Goal: Information Seeking & Learning: Learn about a topic

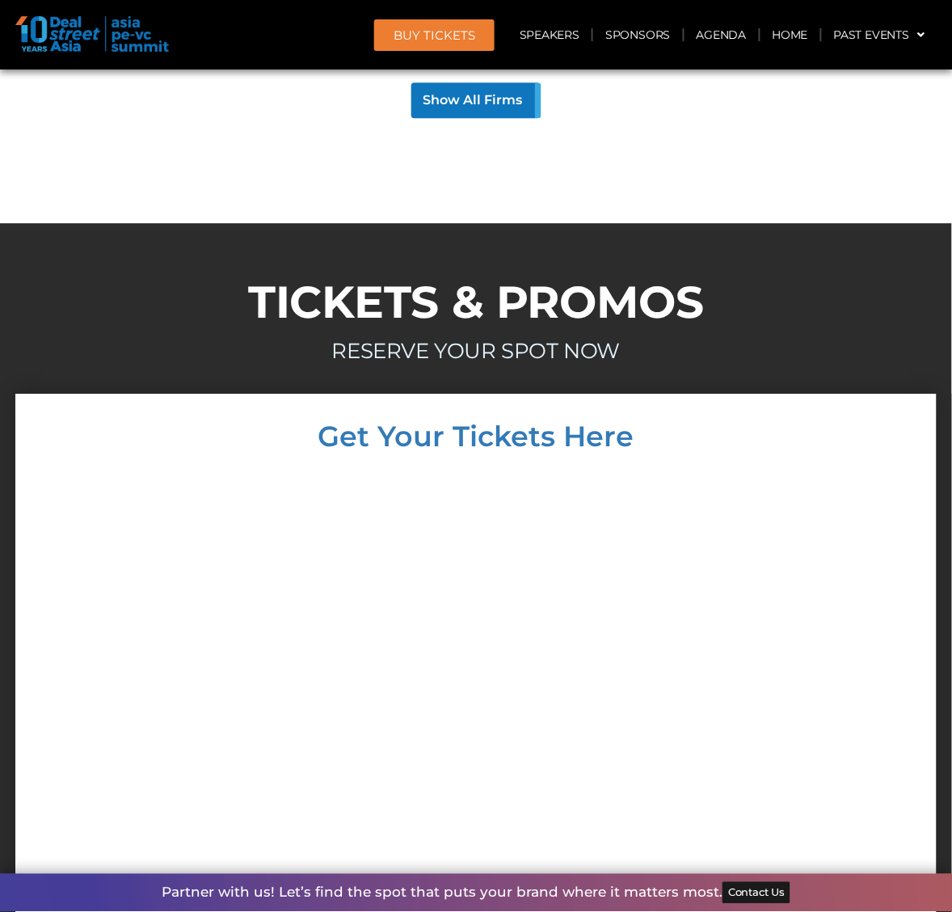
scroll to position [13531, 0]
click at [710, 34] on link "Agenda" at bounding box center [722, 34] width 74 height 37
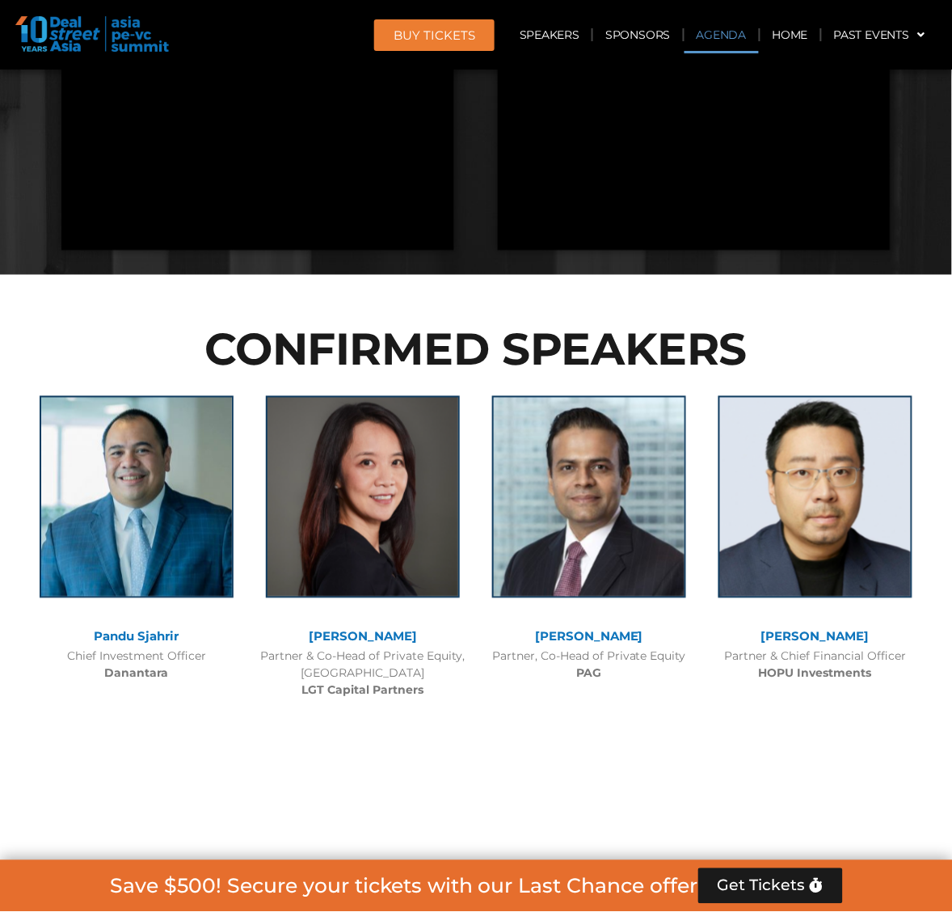
scroll to position [960, 0]
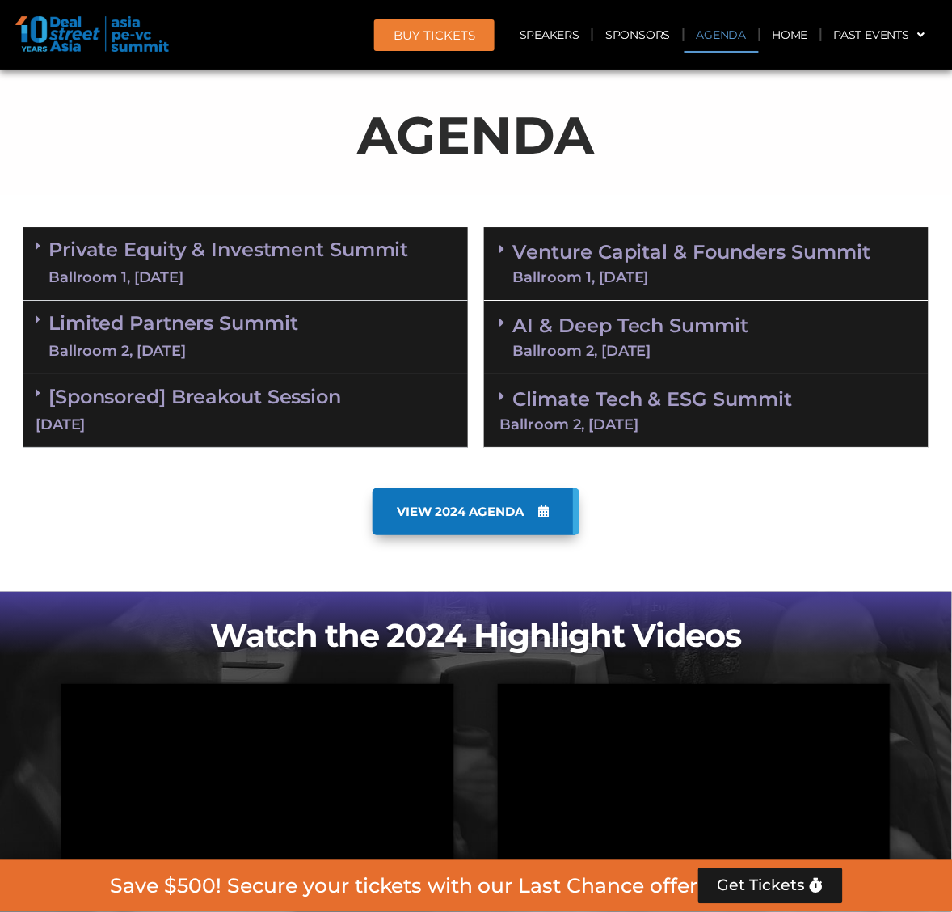
click at [276, 255] on link "Private Equity & Investment Summit Ballroom 1, [DATE]" at bounding box center [228, 263] width 360 height 48
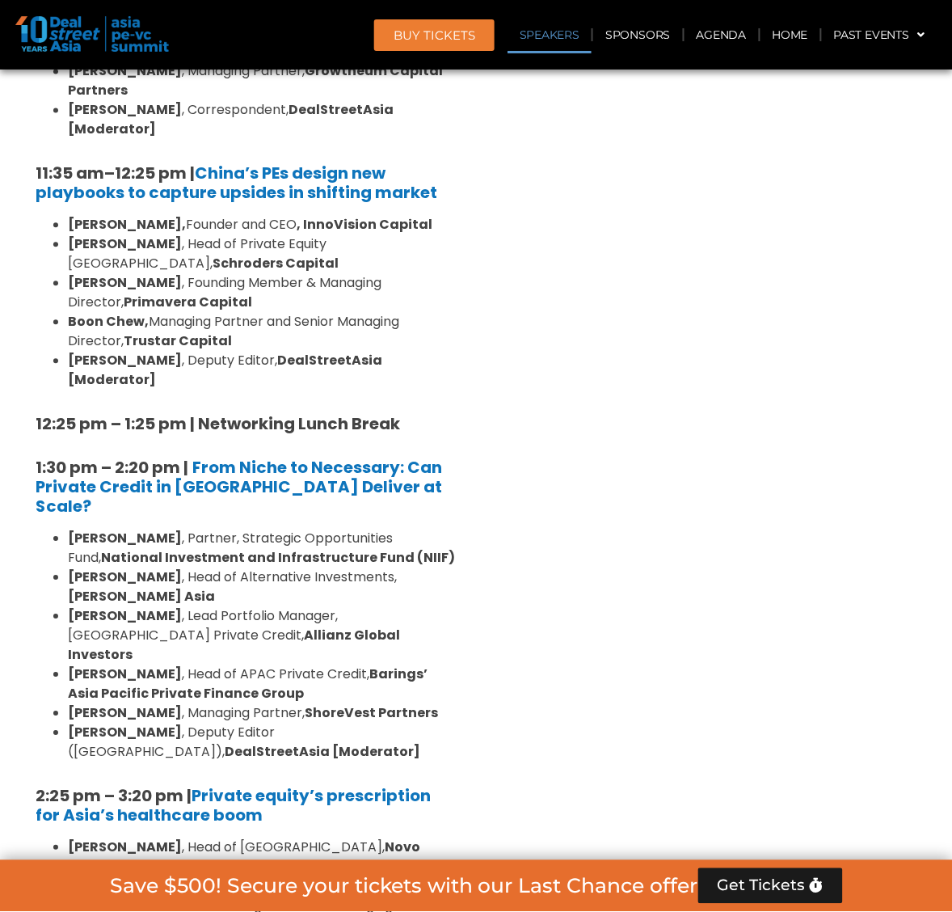
scroll to position [1970, 0]
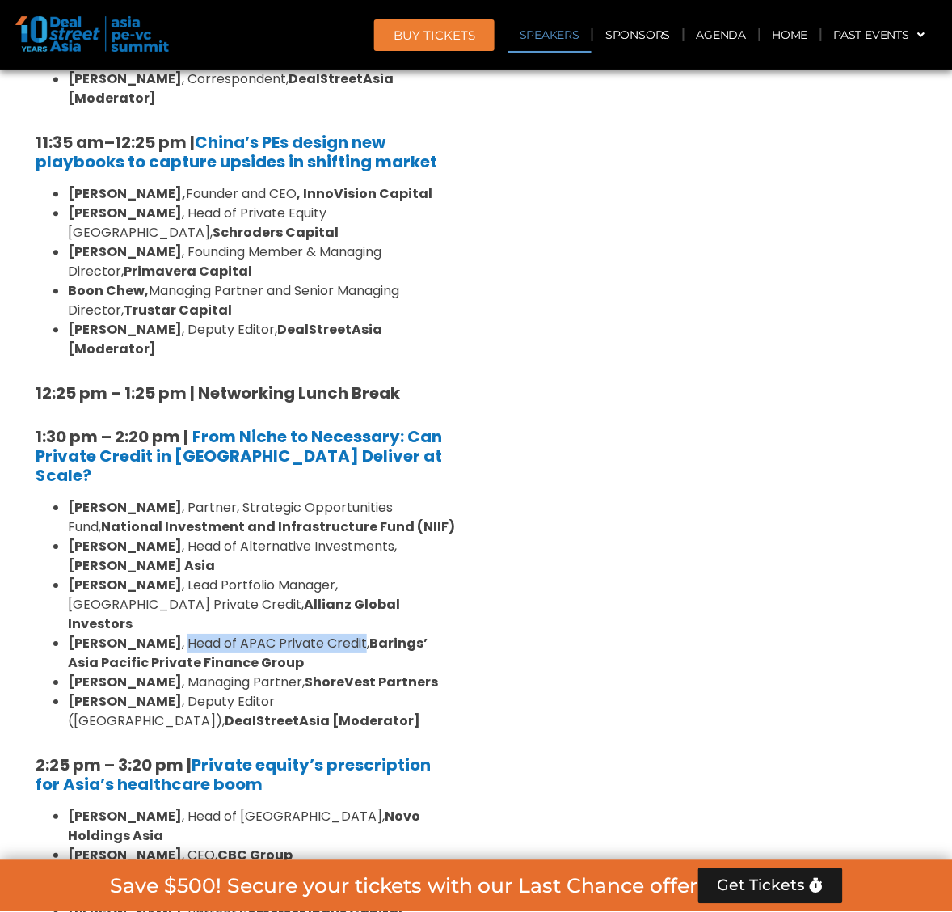
drag, startPoint x: 166, startPoint y: 466, endPoint x: 343, endPoint y: 469, distance: 177.0
click at [343, 634] on li "[PERSON_NAME] , Head of APAC Private Credit, Barings’ Asia Pacific Private Fina…" at bounding box center [262, 653] width 388 height 39
copy li "Head of APAC Private Credit"
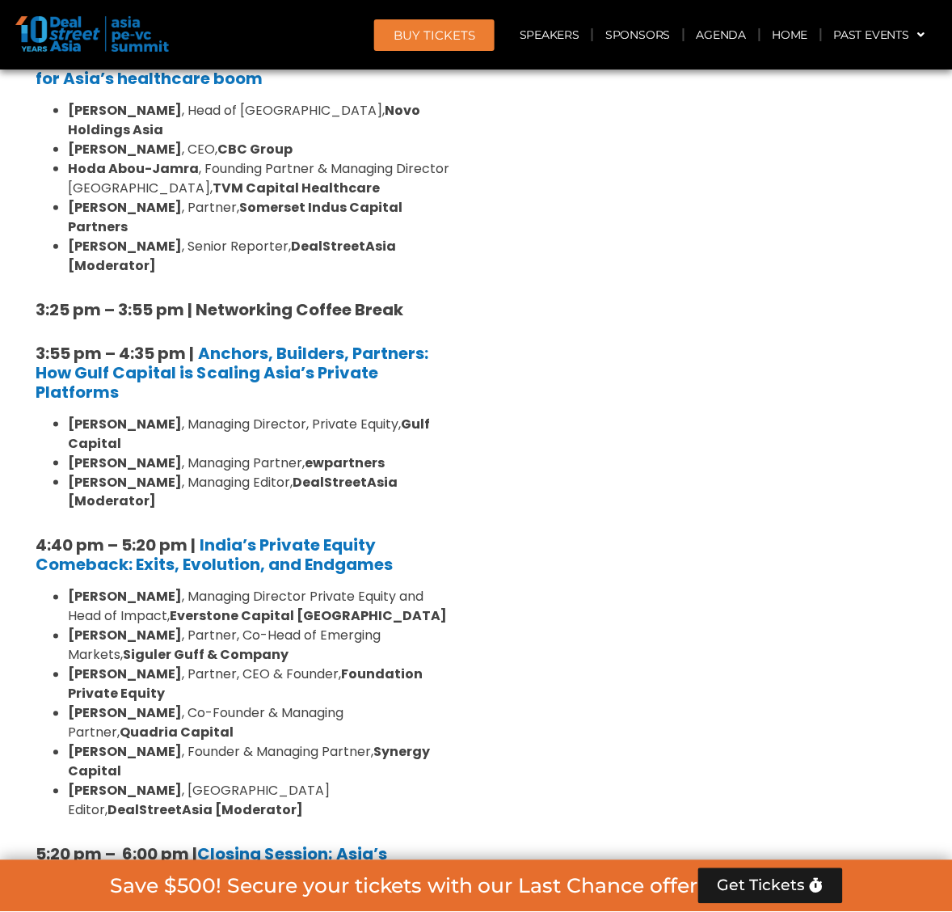
scroll to position [2677, 0]
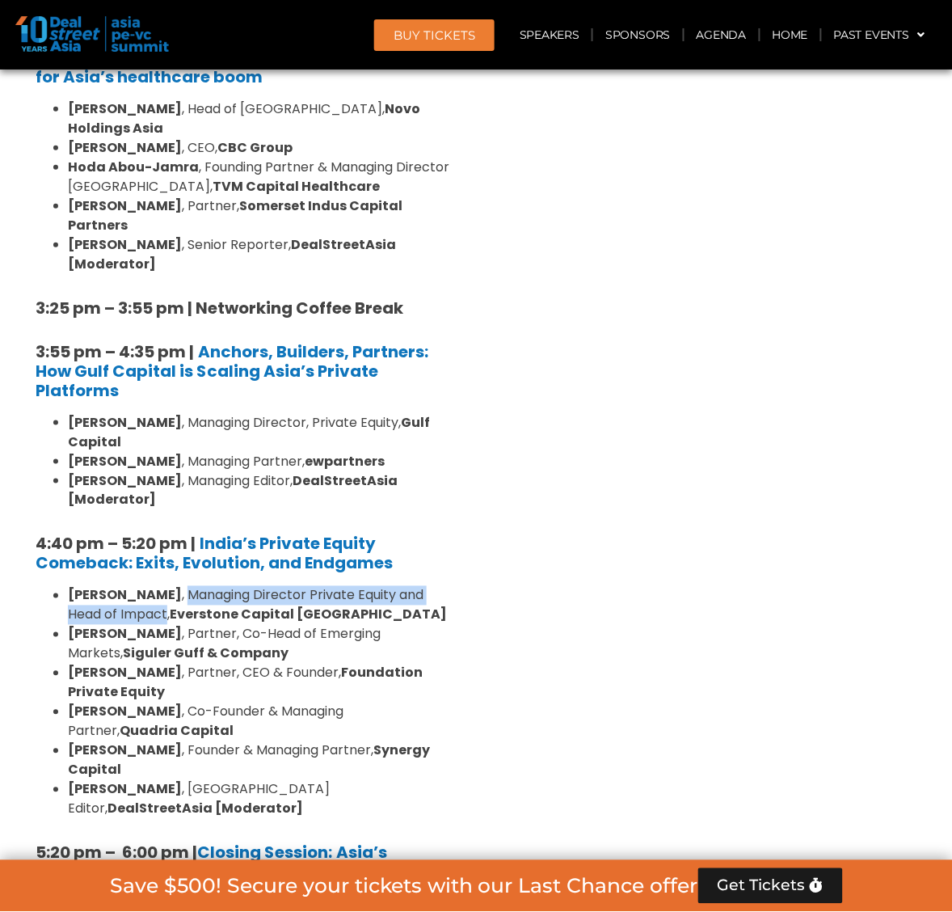
drag, startPoint x: 171, startPoint y: 345, endPoint x: 129, endPoint y: 361, distance: 45.0
click at [129, 586] on li "[PERSON_NAME] , Managing Director Private Equity and Head of Impact, Everstone …" at bounding box center [262, 605] width 388 height 39
copy li "Managing Director Private Equity and Head of Impact"
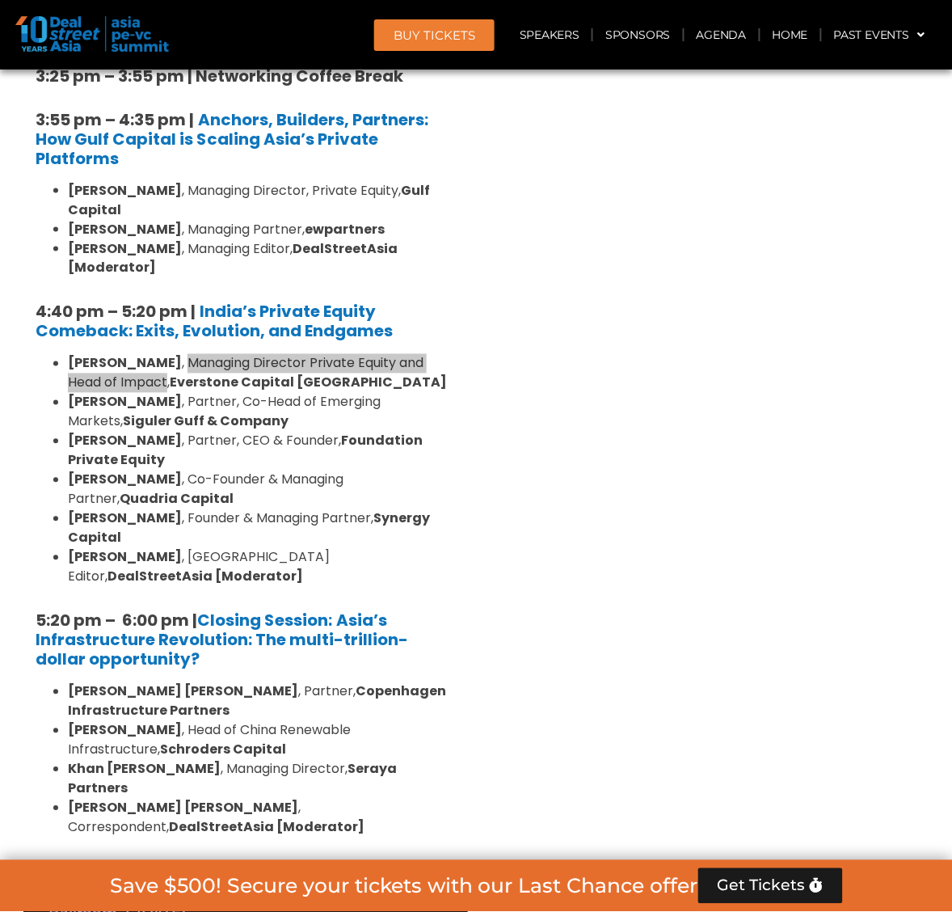
scroll to position [3183, 0]
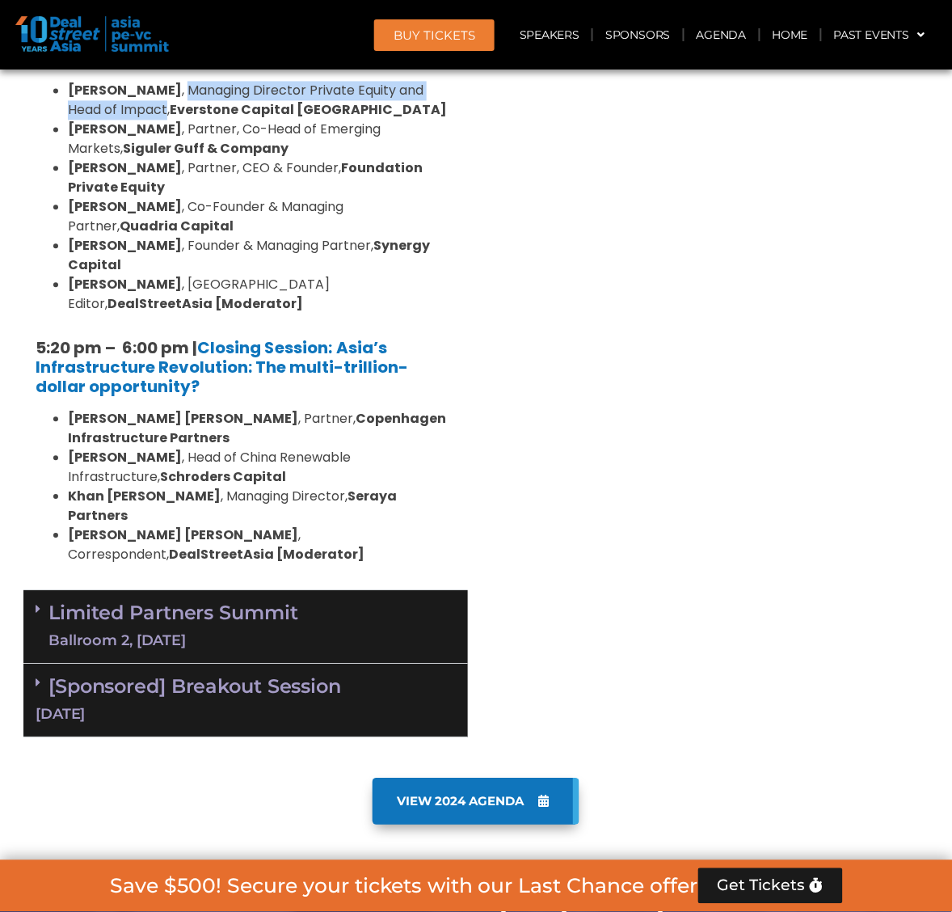
click at [273, 602] on link "Limited Partners [GEOGRAPHIC_DATA] 2, [DATE]" at bounding box center [173, 626] width 250 height 48
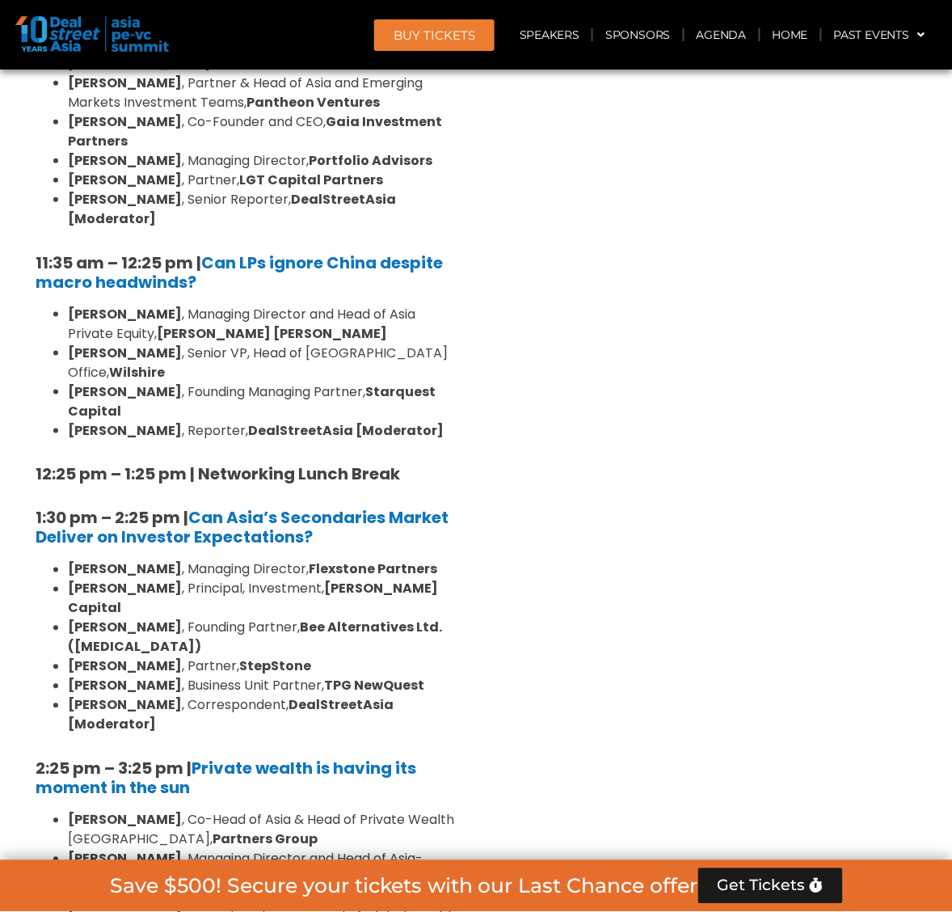
scroll to position [3991, 0]
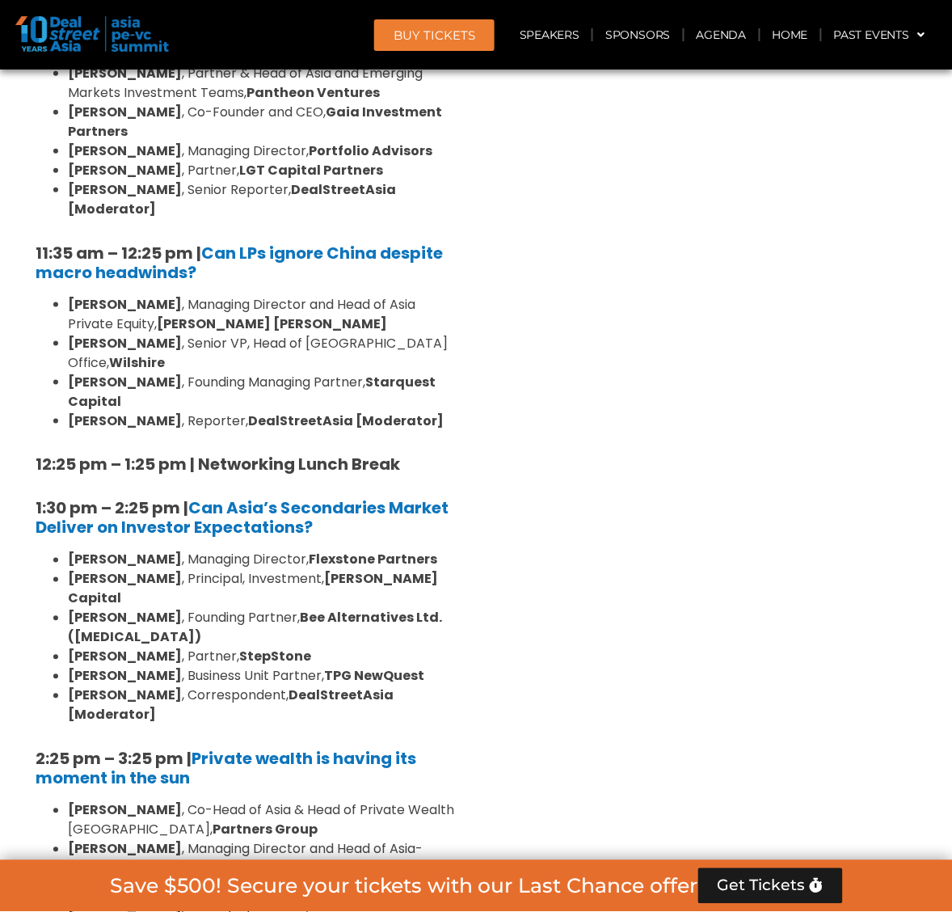
drag, startPoint x: 65, startPoint y: 554, endPoint x: 350, endPoint y: 572, distance: 285.0
click at [350, 801] on ul "[PERSON_NAME] , Co-Head of Asia & Head of Private Wealth Asia Pacific, Partners…" at bounding box center [246, 907] width 420 height 213
copy li "[PERSON_NAME] , Managing Director, Development & Solutions, Azalea Investment M…"
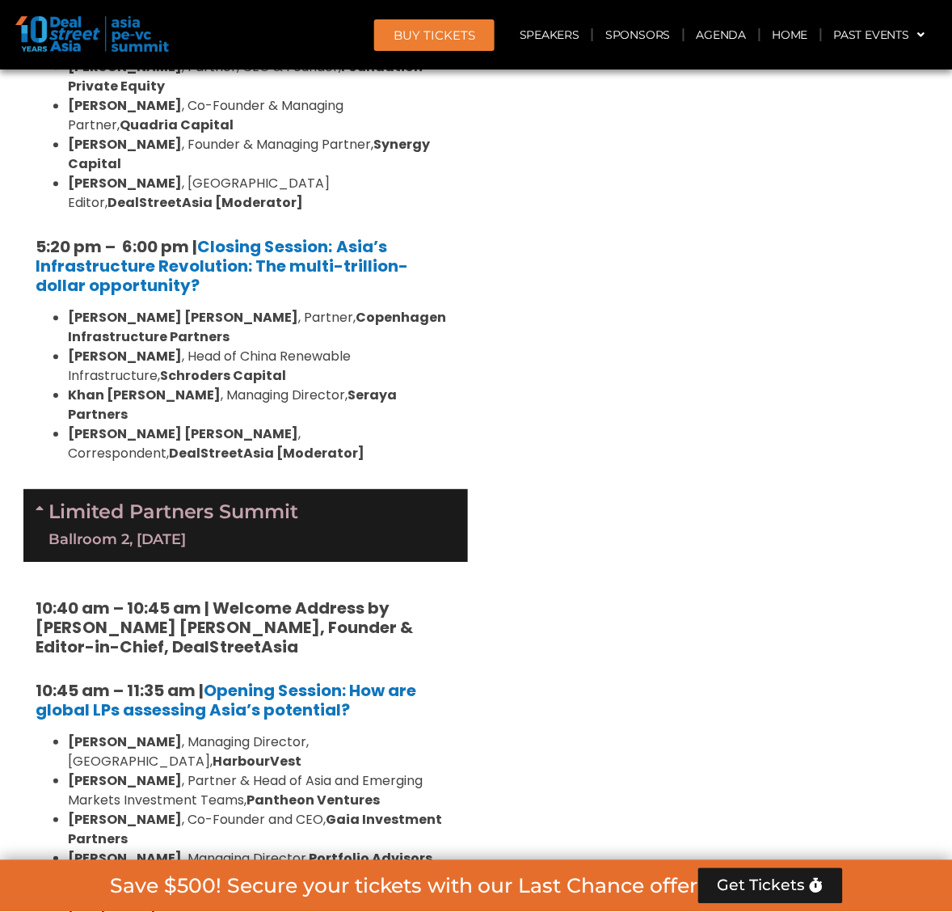
scroll to position [2677, 0]
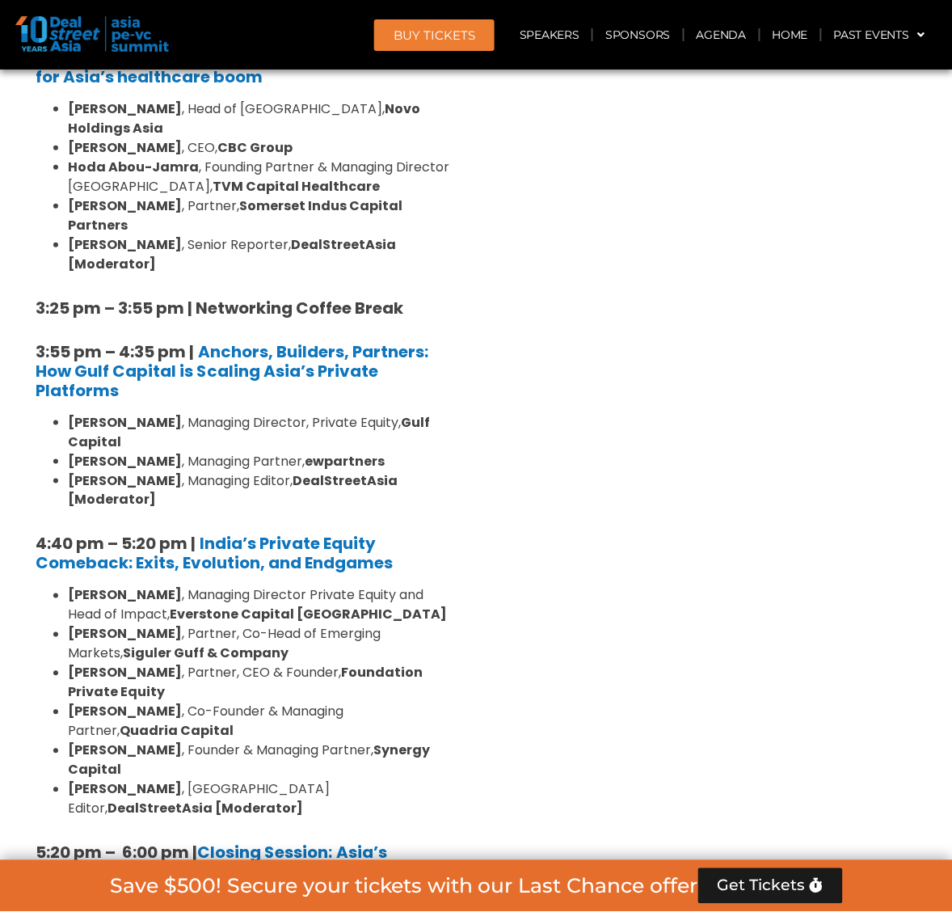
drag, startPoint x: 348, startPoint y: 839, endPoint x: 346, endPoint y: 830, distance: 9.2
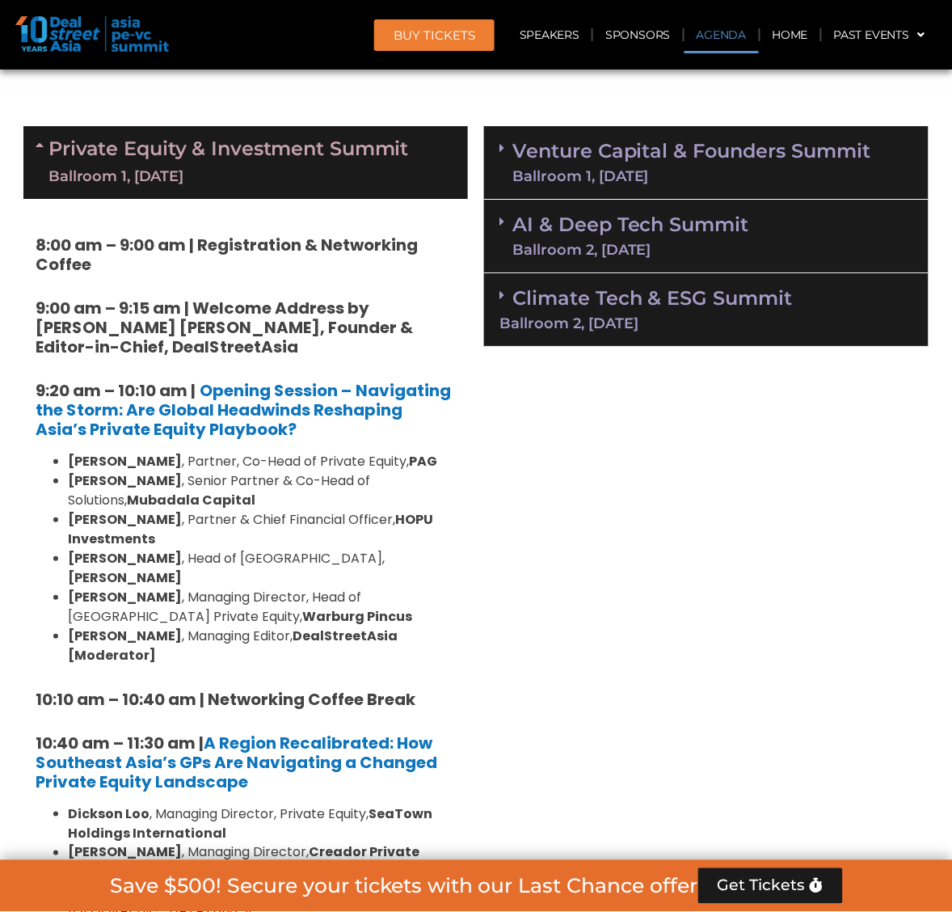
scroll to position [440, 0]
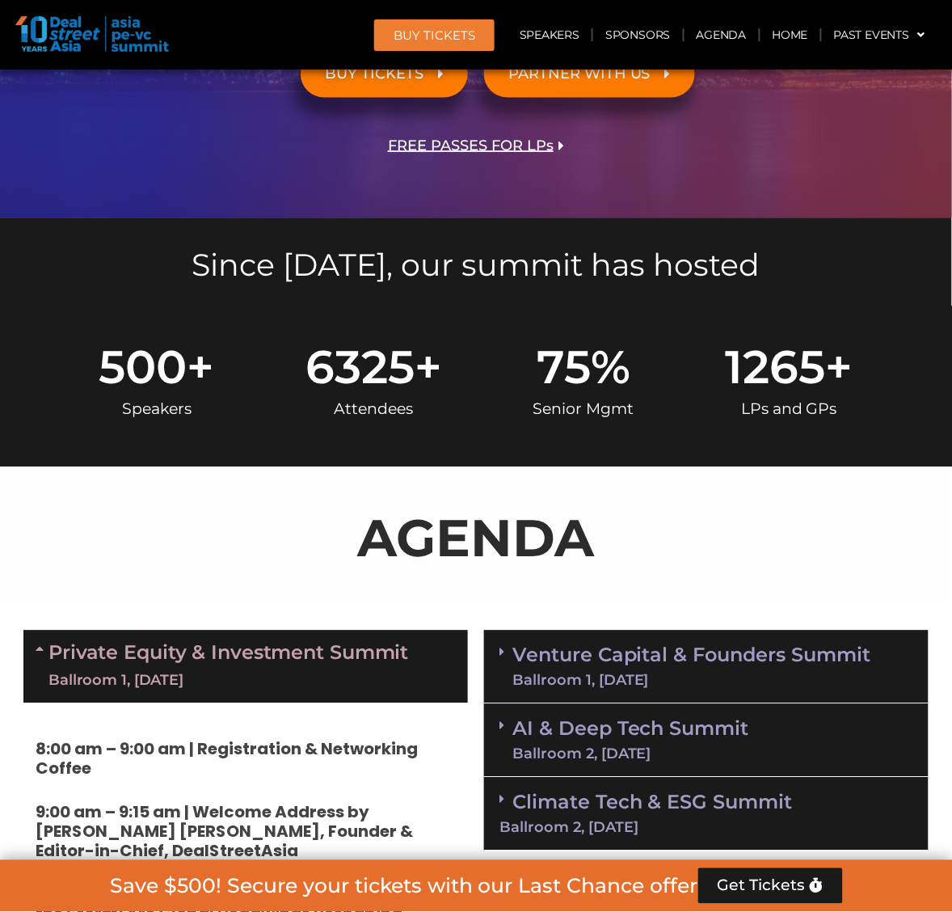
click at [696, 663] on link "Venture Capital & Founders​ Summit Ballroom 1, [DATE]" at bounding box center [691, 667] width 359 height 42
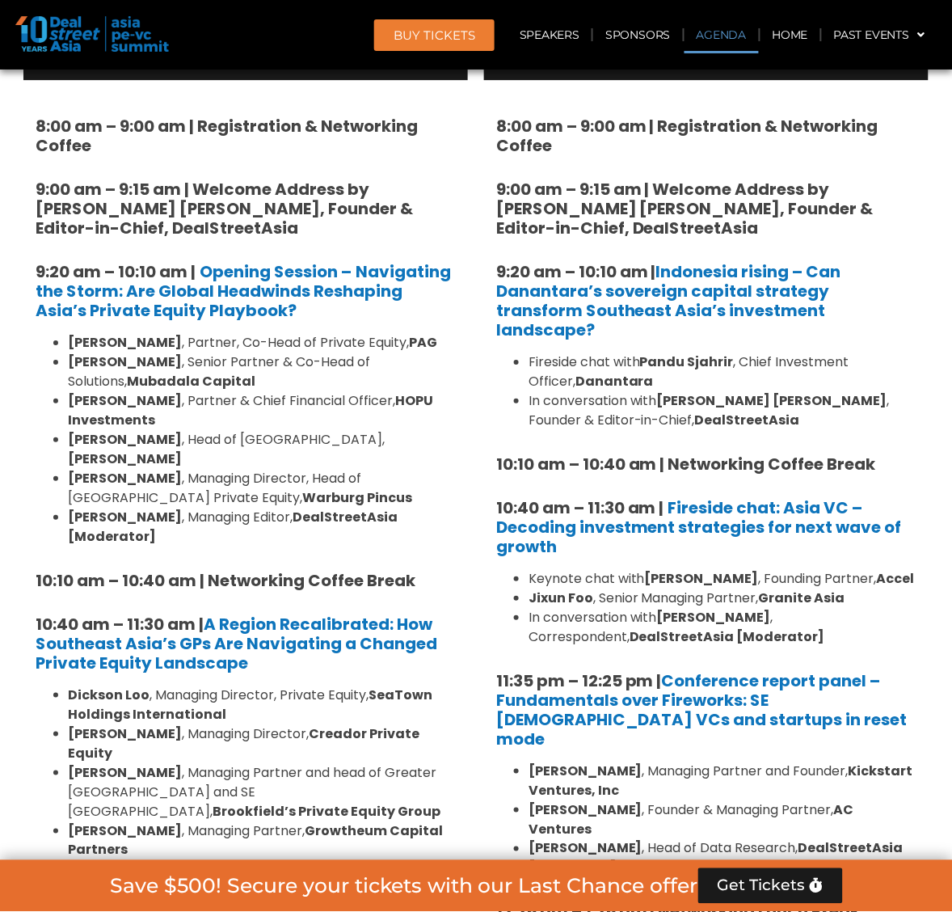
scroll to position [744, 0]
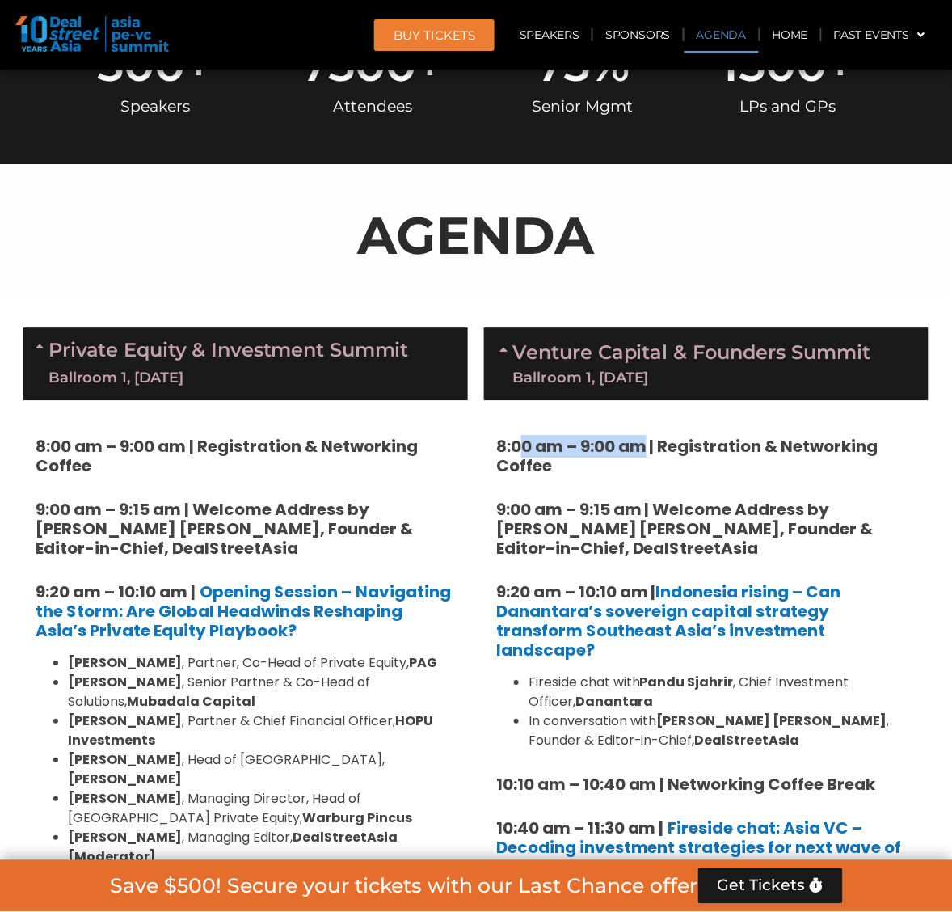
drag, startPoint x: 648, startPoint y: 442, endPoint x: 555, endPoint y: 470, distance: 97.1
click at [523, 436] on strong "8:00 am – 9:00 am | Registration & Networking Coffee" at bounding box center [687, 456] width 382 height 42
drag, startPoint x: 580, startPoint y: 502, endPoint x: 475, endPoint y: 486, distance: 106.3
copy strong "9:00 am – 9:15 am"
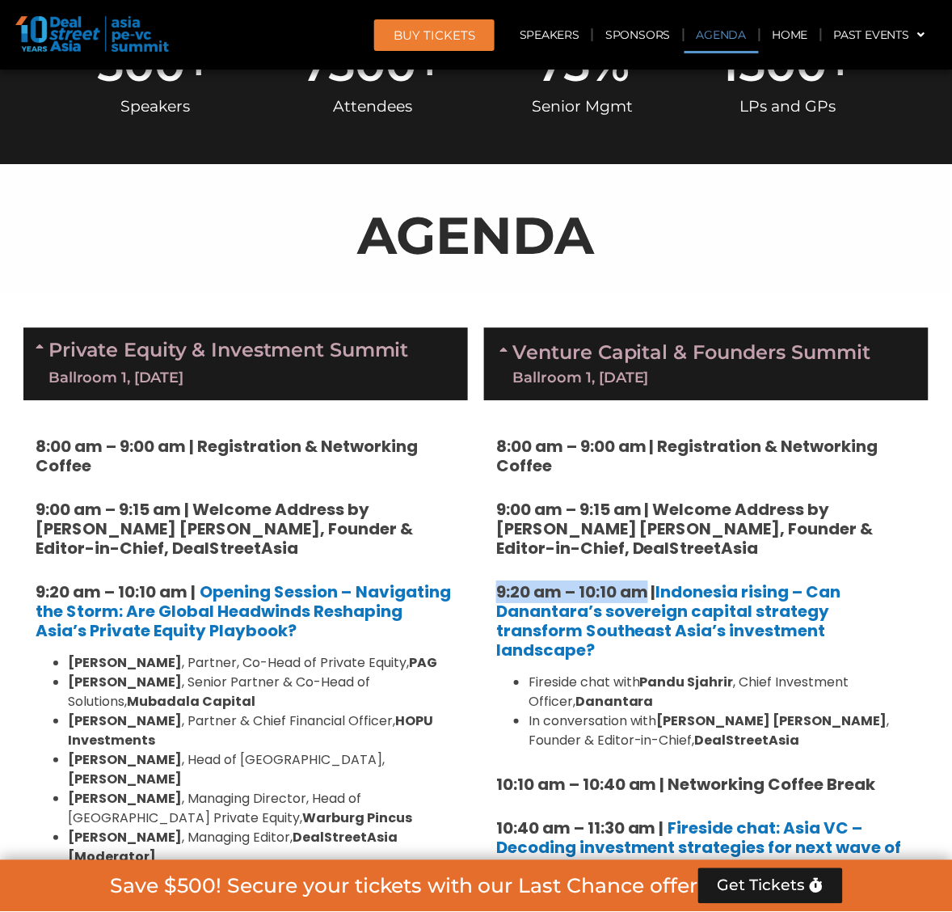
drag, startPoint x: 648, startPoint y: 588, endPoint x: 489, endPoint y: 583, distance: 159.3
copy strong "9:20 am – 10:10 am"
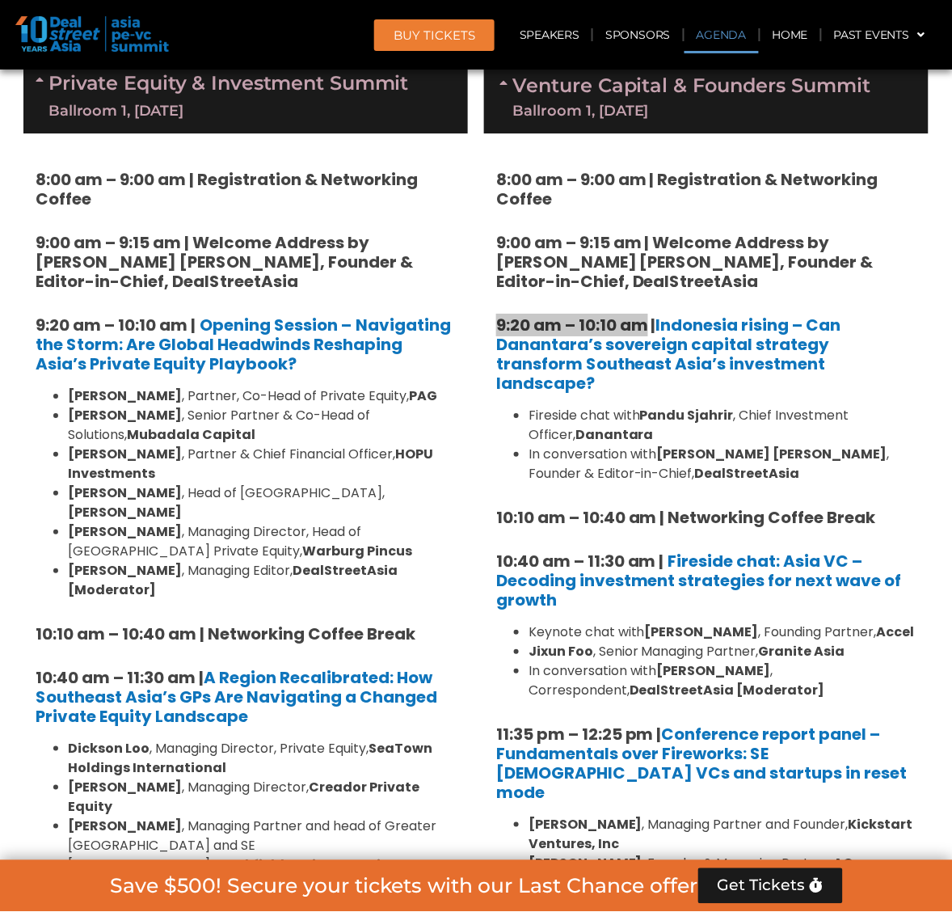
scroll to position [1047, 0]
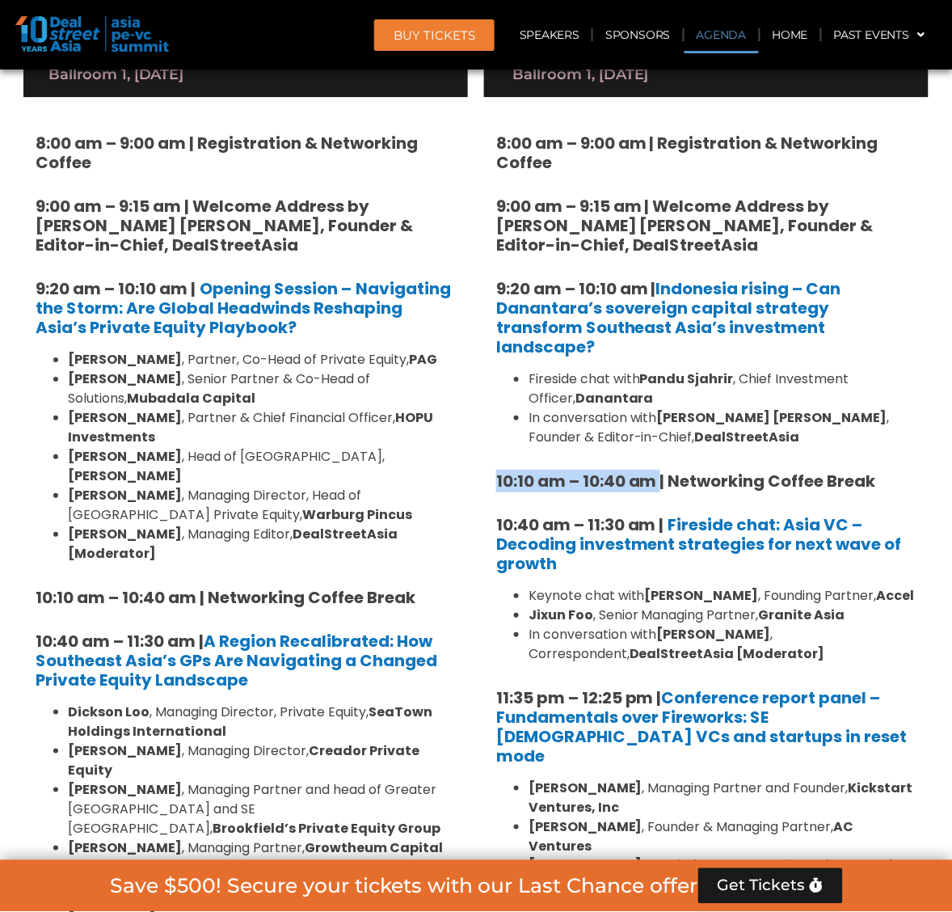
drag, startPoint x: 652, startPoint y: 458, endPoint x: 482, endPoint y: 453, distance: 170.6
copy strong "10:10 am – 10:40 am"
drag, startPoint x: 669, startPoint y: 461, endPoint x: 882, endPoint y: 462, distance: 212.5
click at [882, 471] on h5 "10:10 am – 10:40 am | Networking Coffee Break" at bounding box center [706, 480] width 420 height 19
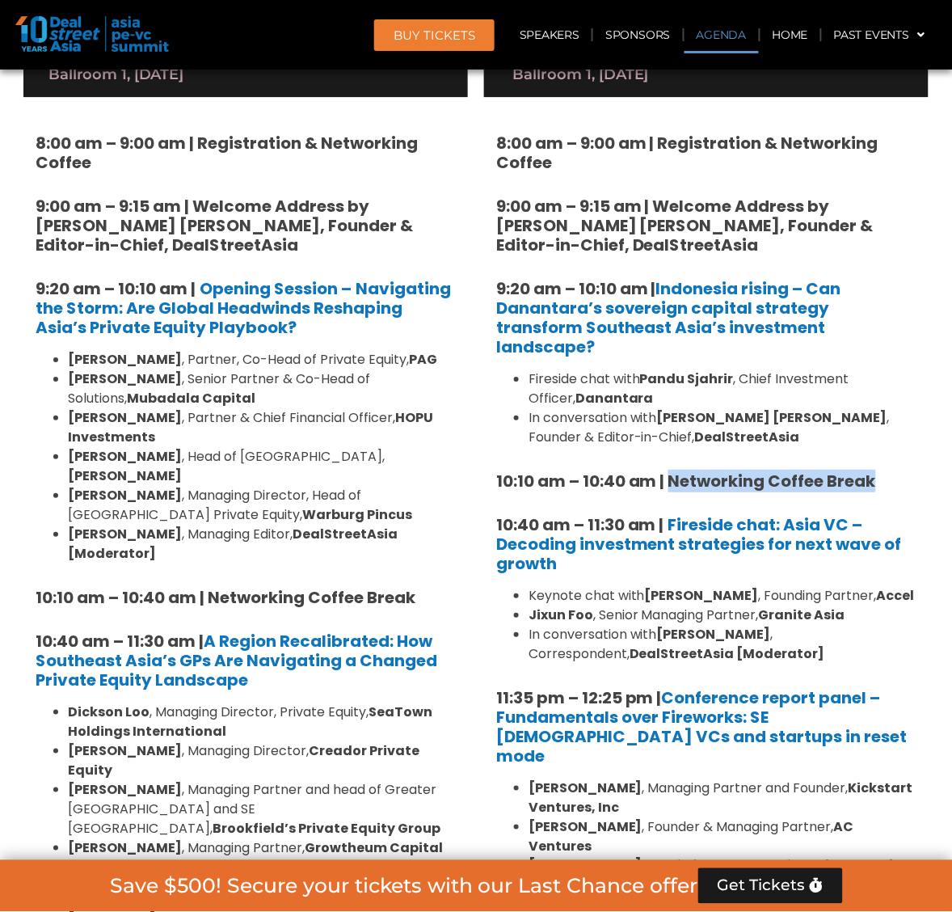
copy strong "Networking Coffee Break"
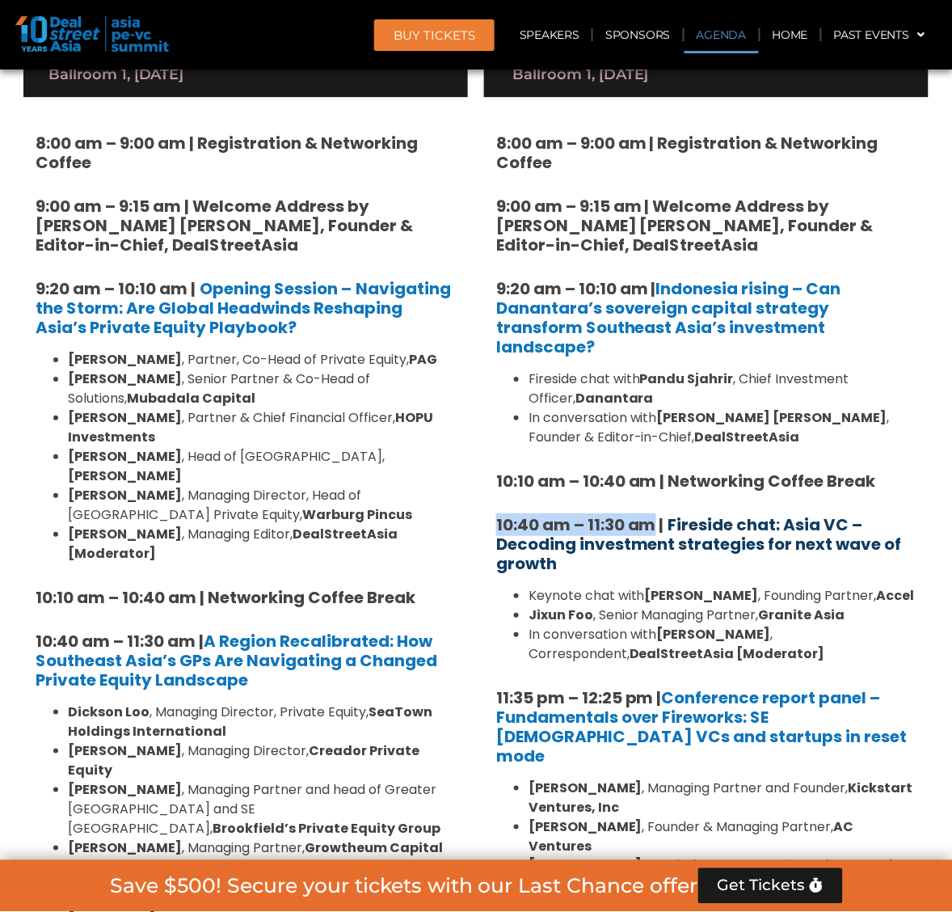
drag, startPoint x: 653, startPoint y: 505, endPoint x: 551, endPoint y: 514, distance: 102.2
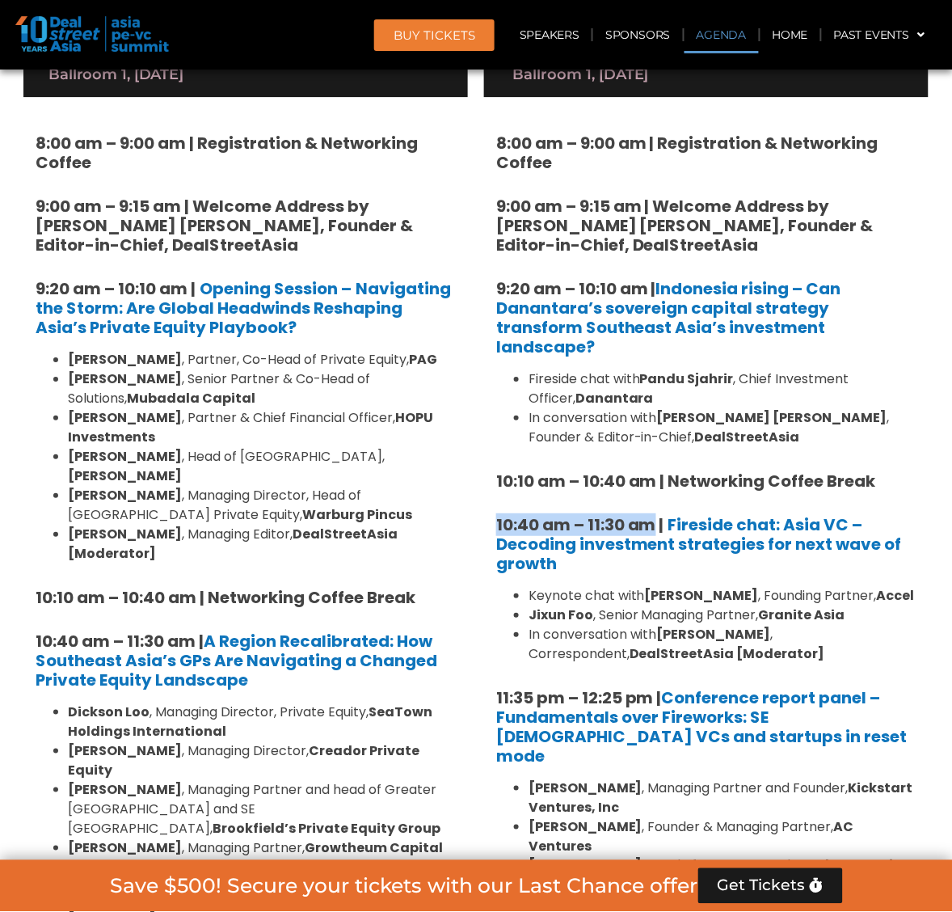
copy strong "10:40 am – 11:30 am"
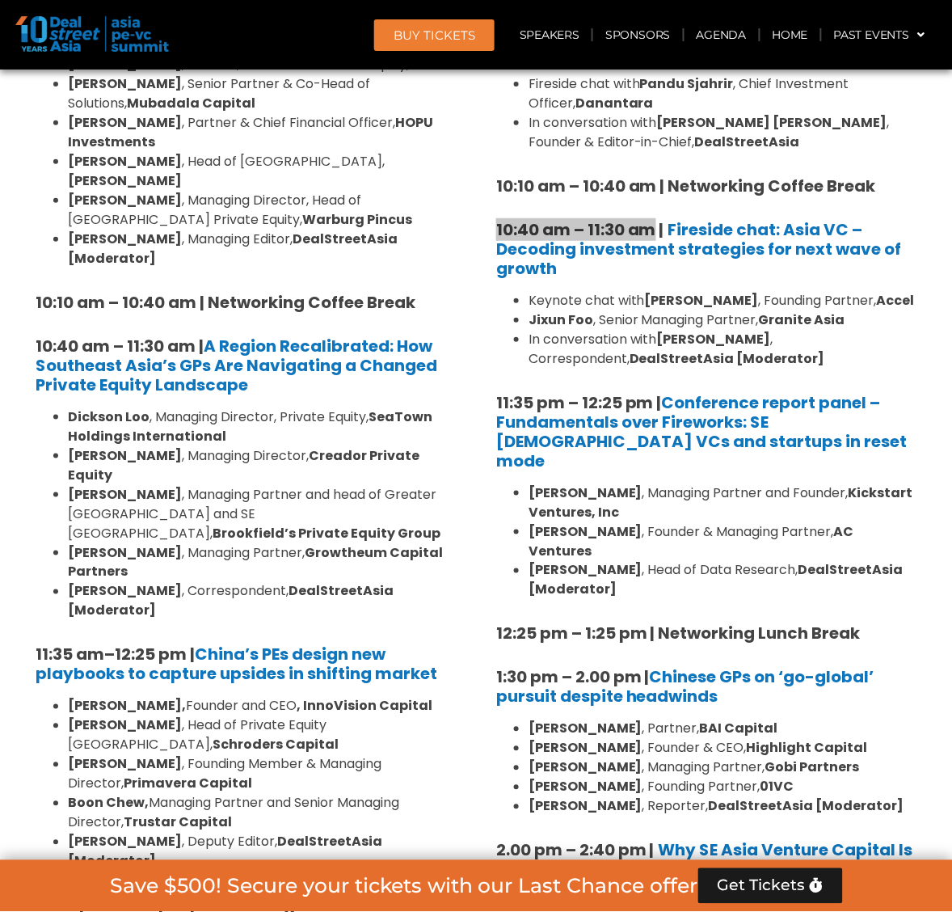
scroll to position [1350, 0]
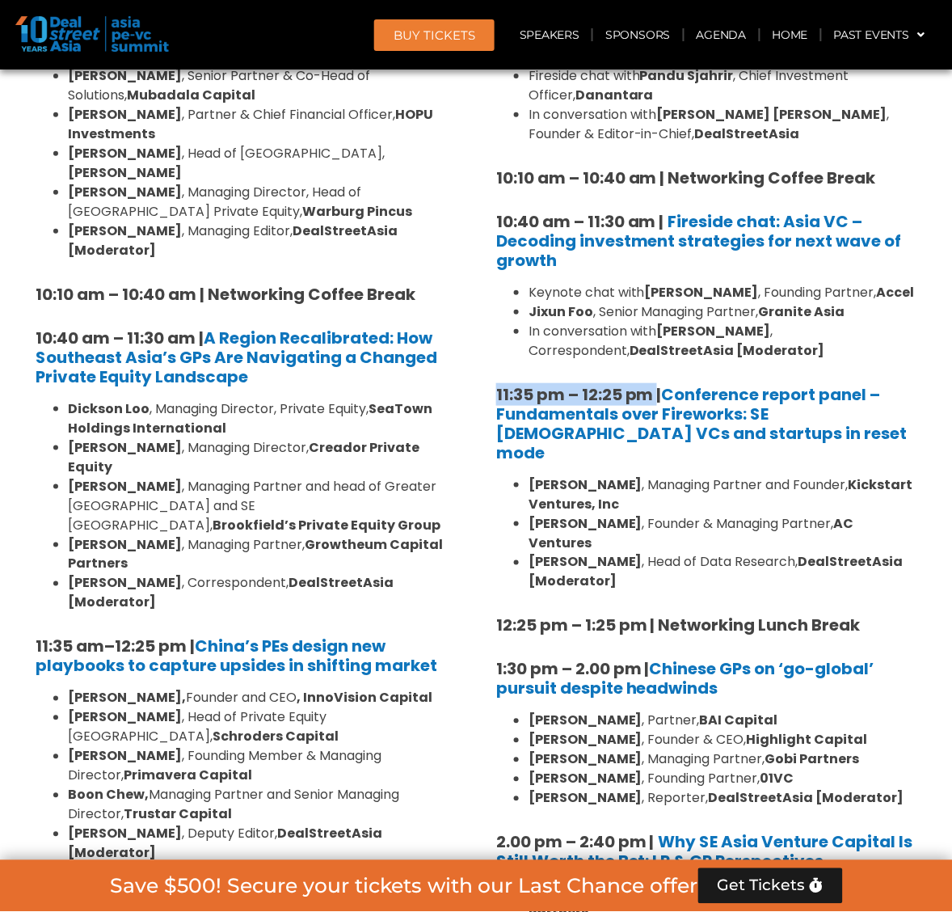
drag, startPoint x: 659, startPoint y: 386, endPoint x: 481, endPoint y: 384, distance: 178.6
copy strong "11:35 pm – 12:25 pm"
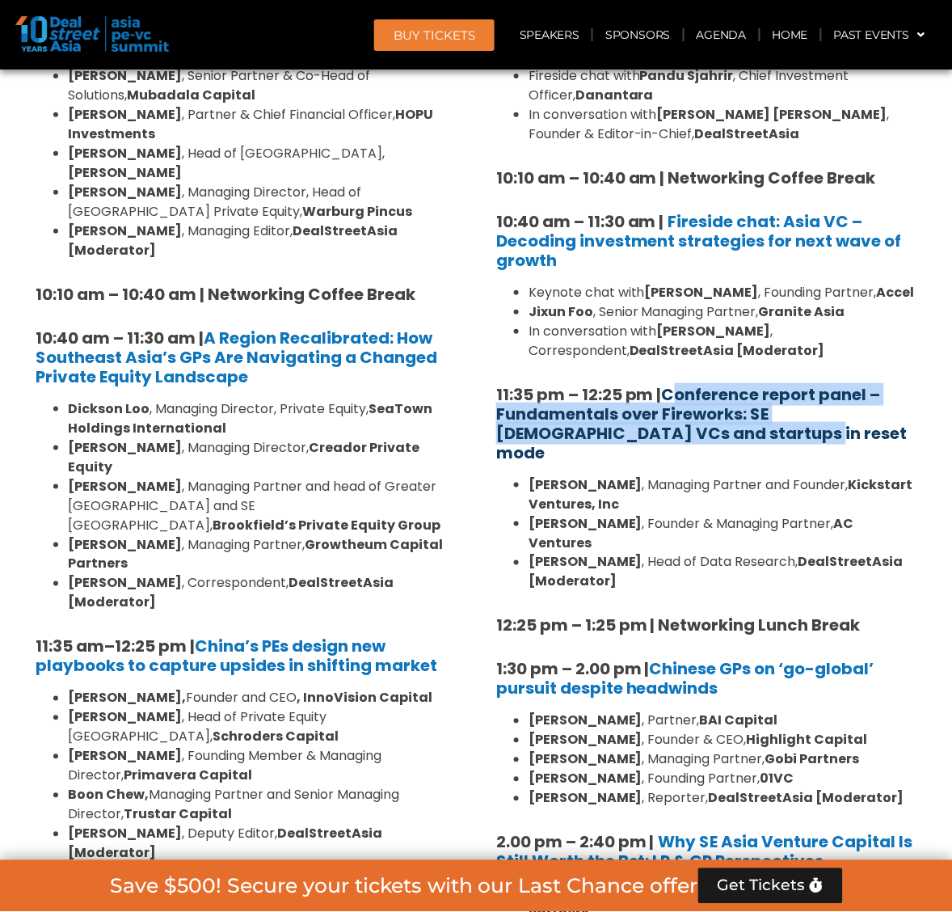
drag, startPoint x: 689, startPoint y: 430, endPoint x: 672, endPoint y: 397, distance: 37.2
click at [672, 397] on h5 "11:35 pm – 12:25 pm | Conference report panel – Fundamentals over Fireworks: SE…" at bounding box center [706, 424] width 420 height 78
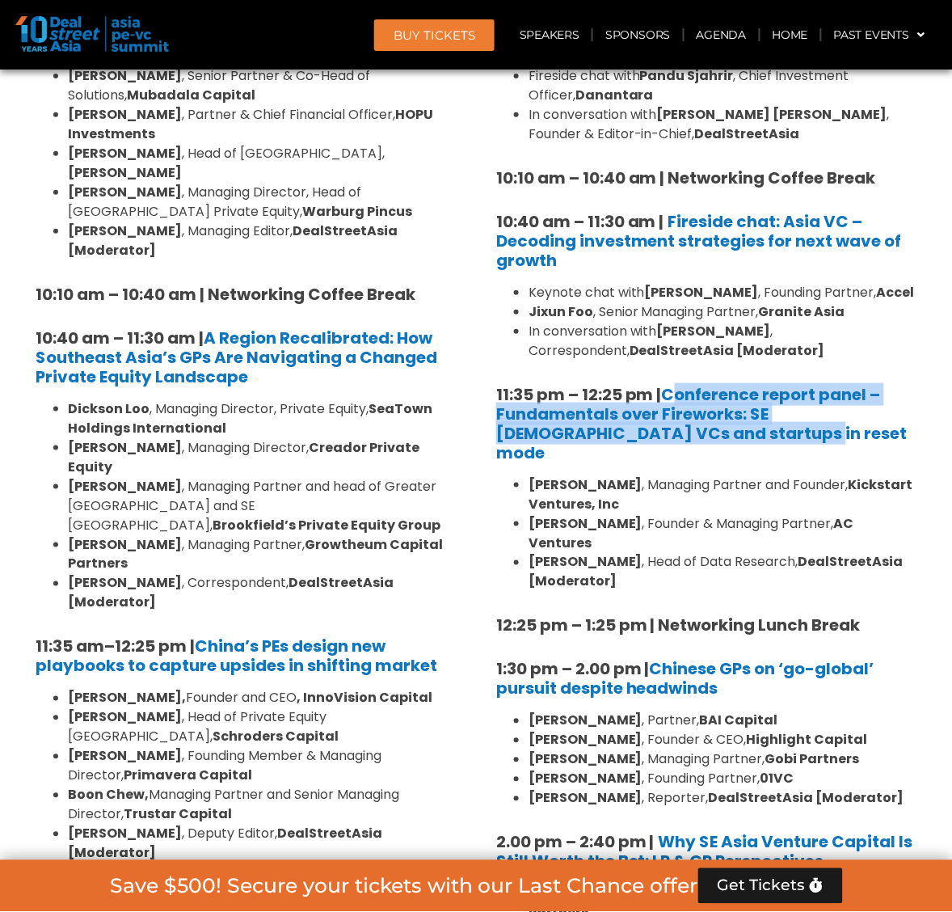
click at [738, 425] on h5 "11:35 pm – 12:25 pm | Conference report panel – Fundamentals over Fireworks: SE…" at bounding box center [706, 424] width 420 height 78
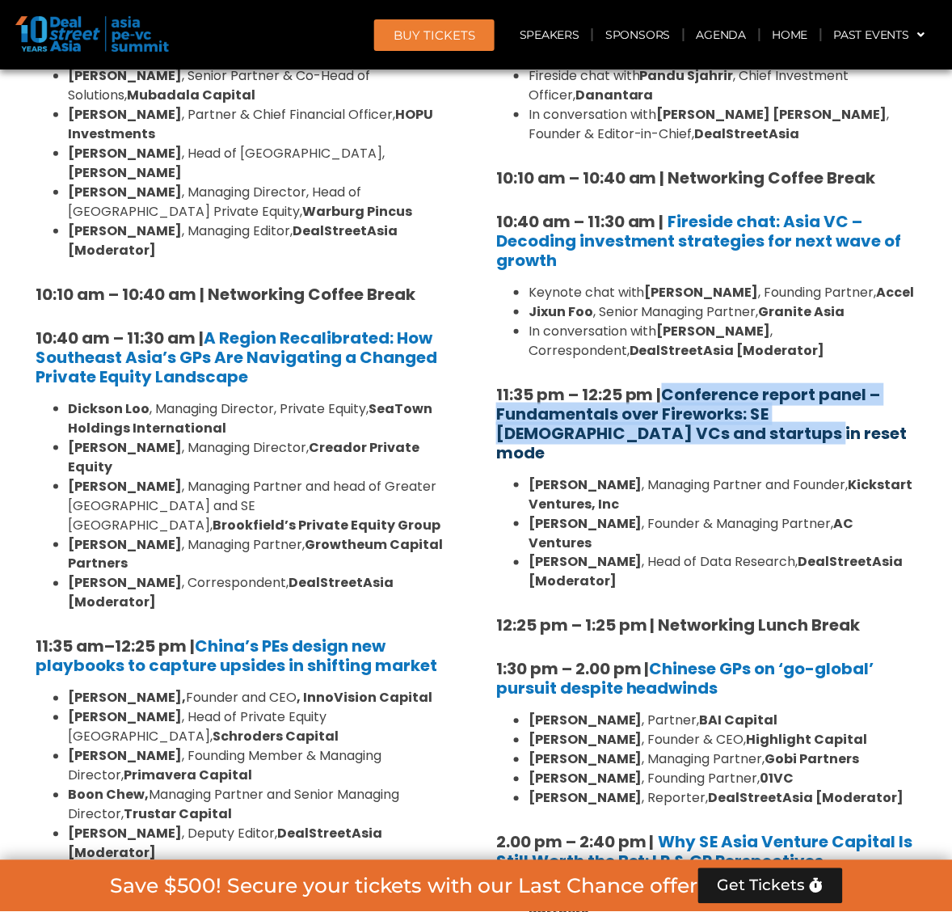
drag, startPoint x: 718, startPoint y: 435, endPoint x: 671, endPoint y: 390, distance: 65.2
click at [671, 390] on h5 "11:35 pm – 12:25 pm | Conference report panel – Fundamentals over Fireworks: SE…" at bounding box center [706, 424] width 420 height 78
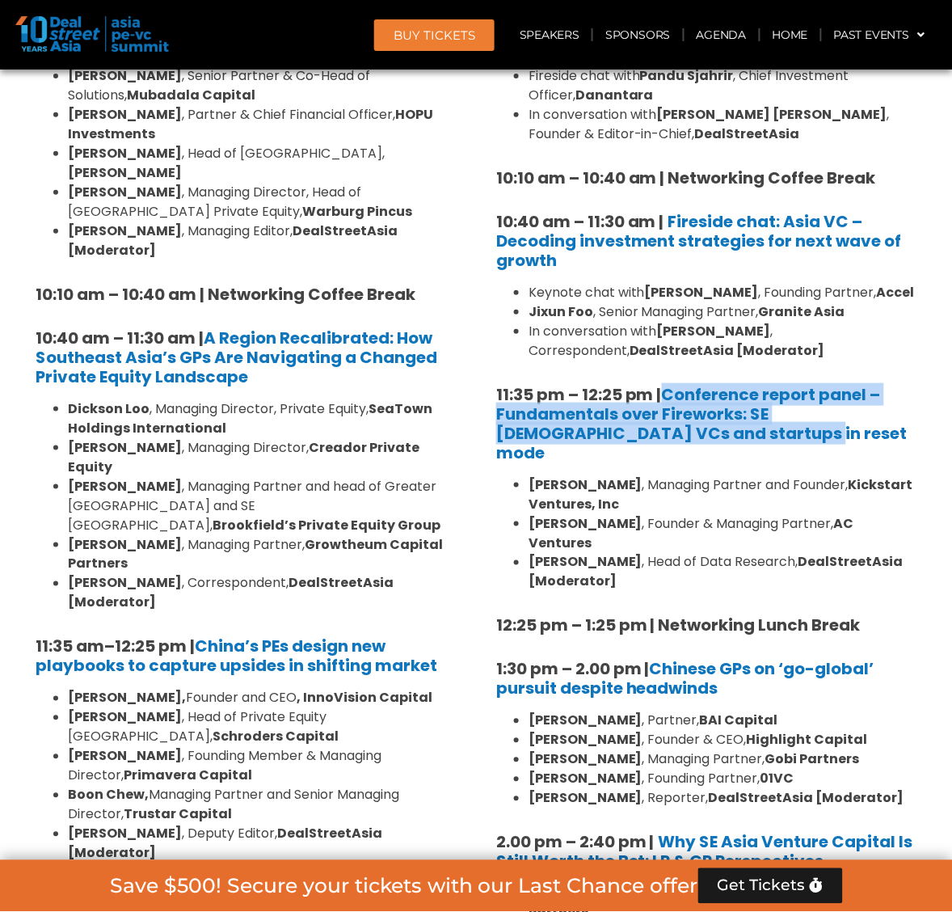
copy link "Conference report panel – Fundamentals over Fireworks: SE [DEMOGRAPHIC_DATA] VC…"
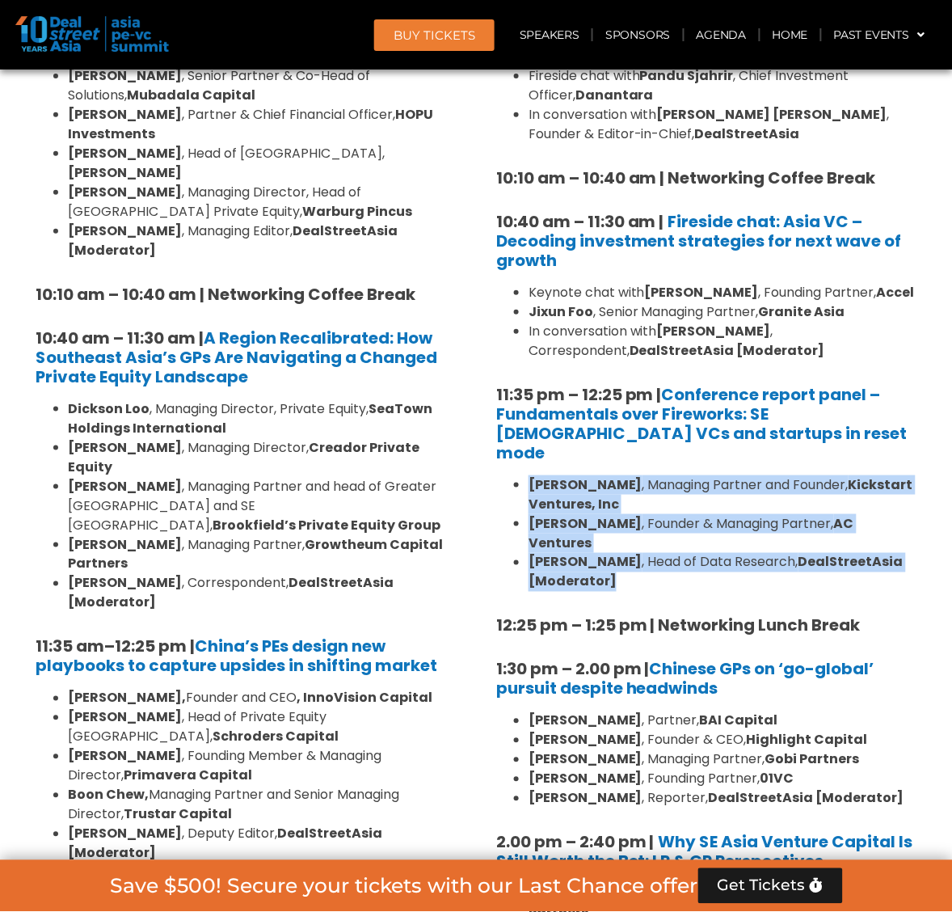
drag, startPoint x: 627, startPoint y: 541, endPoint x: 519, endPoint y: 462, distance: 134.2
click at [519, 475] on ul "[PERSON_NAME] , Managing Partner and Founder, Kickstart Ventures, Inc [PERSON_N…" at bounding box center [706, 533] width 420 height 116
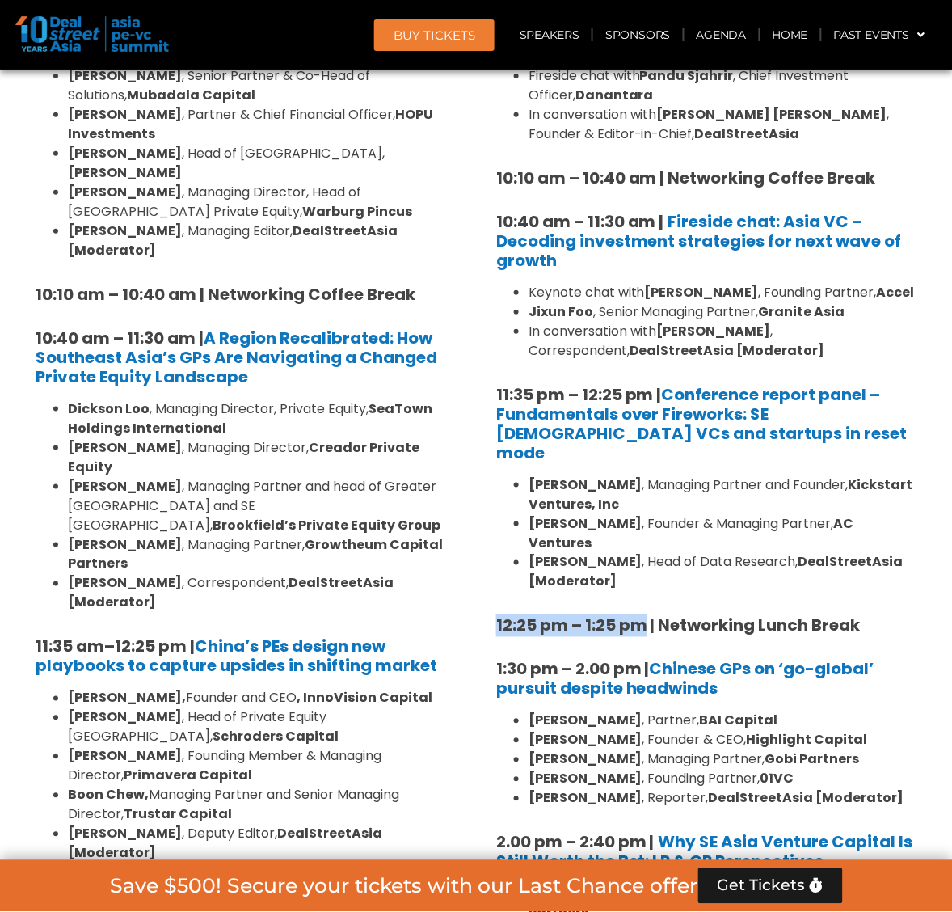
drag, startPoint x: 495, startPoint y: 579, endPoint x: 642, endPoint y: 582, distance: 147.9
click at [642, 582] on div "8:00 am – 9:00 am | Registration & Networking Coffee 9:00 am – 9:15 am | Welcom…" at bounding box center [706, 812] width 444 height 2037
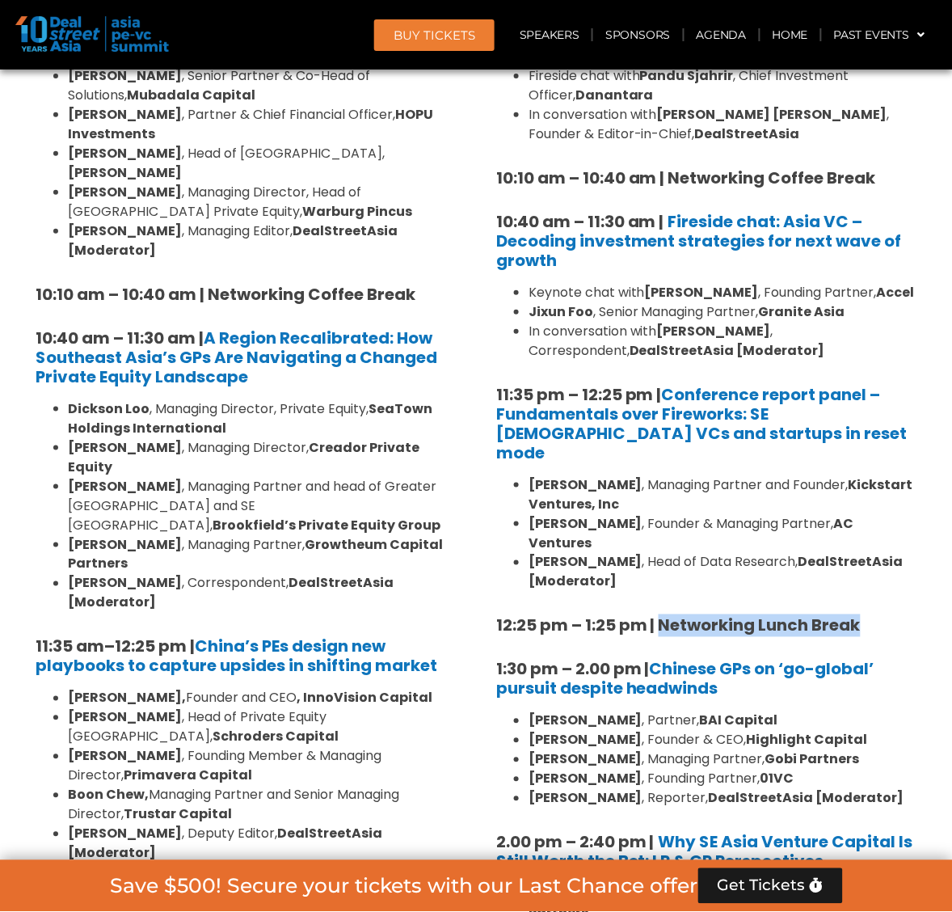
drag, startPoint x: 660, startPoint y: 587, endPoint x: 871, endPoint y: 579, distance: 211.1
click at [871, 616] on h5 "12:25 pm – 1:25 pm | Networking Lunch Break" at bounding box center [706, 625] width 420 height 19
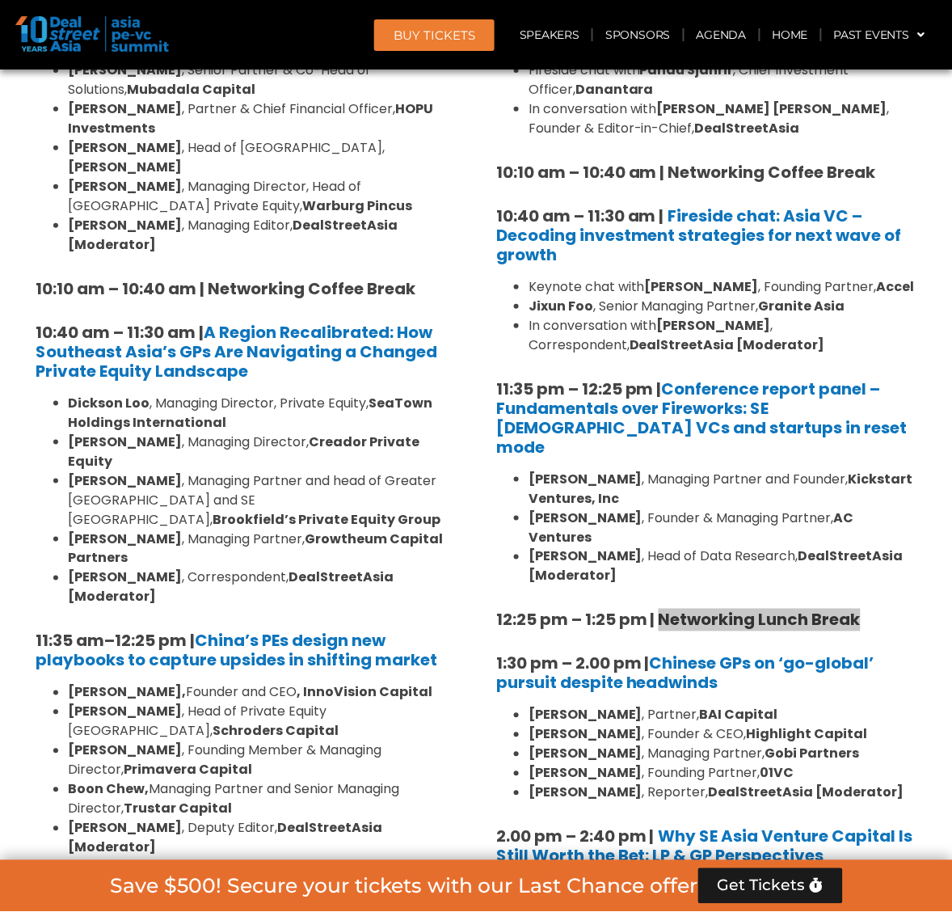
scroll to position [1552, 0]
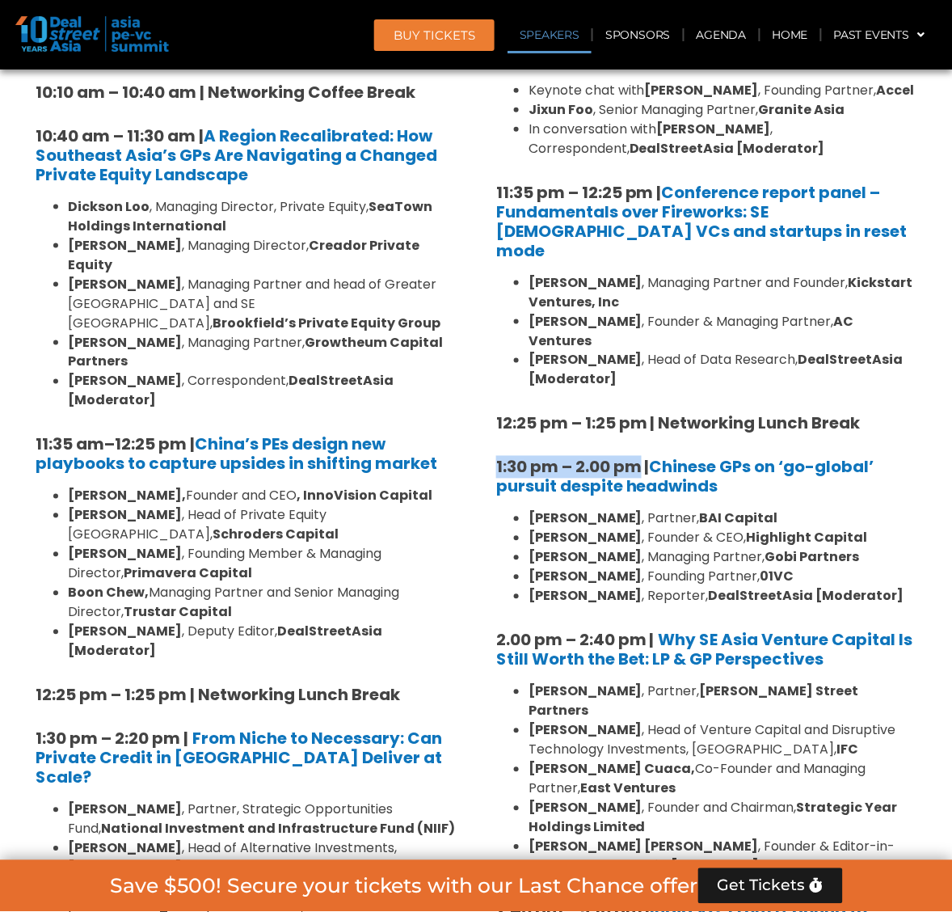
drag, startPoint x: 495, startPoint y: 423, endPoint x: 638, endPoint y: 423, distance: 143.9
click at [638, 423] on div "8:00 am – 9:00 am | Registration & Networking Coffee 9:00 am – 9:15 am | Welcom…" at bounding box center [706, 610] width 444 height 2037
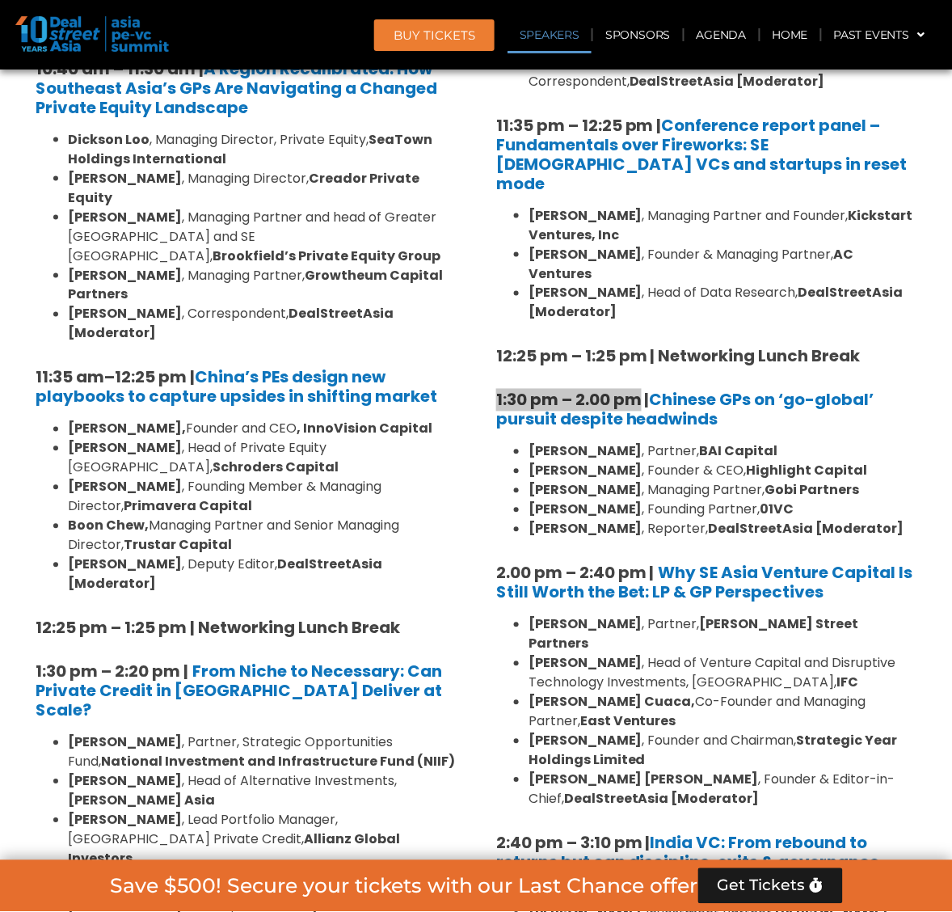
scroll to position [1653, 0]
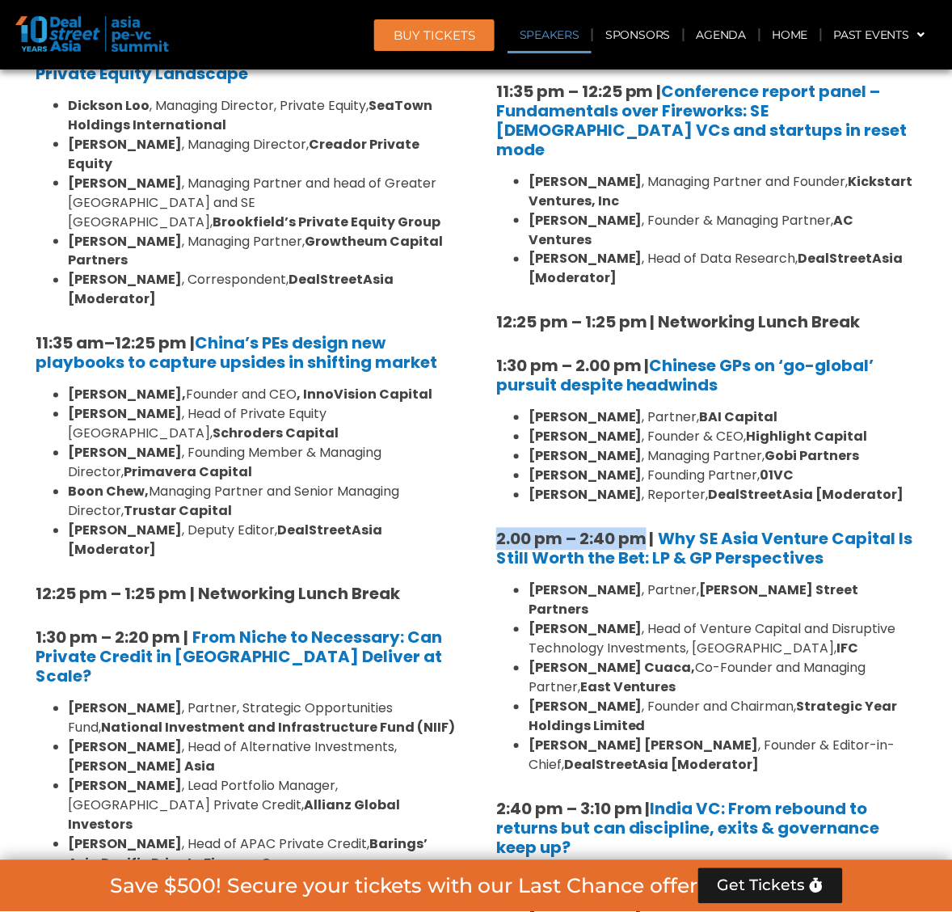
drag, startPoint x: 641, startPoint y: 495, endPoint x: 482, endPoint y: 487, distance: 159.4
click at [482, 487] on div "Venture Capital & Founders​ Summit Ballroom 1, [DATE] 8:00 am – 9:00 am | Regis…" at bounding box center [706, 784] width 461 height 2749
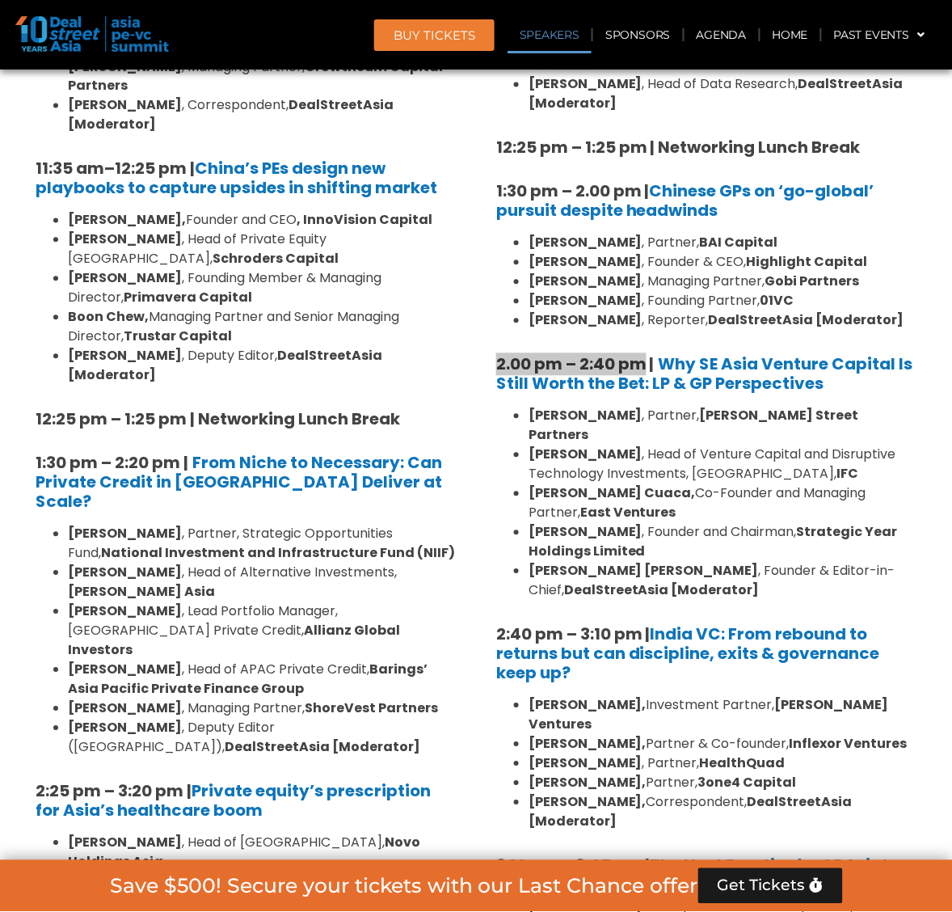
scroll to position [1855, 0]
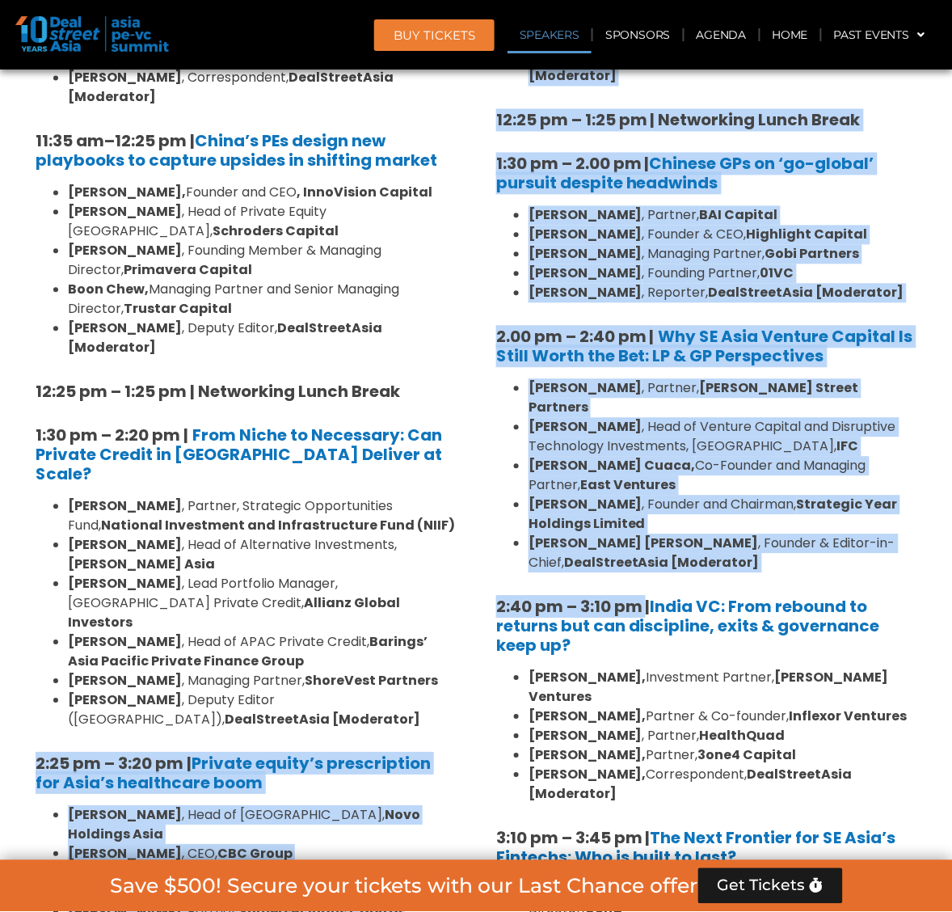
drag, startPoint x: 647, startPoint y: 542, endPoint x: 414, endPoint y: 541, distance: 232.7
click at [414, 541] on div "Private Equity & Investment Summit Ballroom 1, [DATE] 8:00 am – 9:00 am | Regis…" at bounding box center [475, 582] width 921 height 2749
click at [606, 596] on strong "2:40 pm – 3:10 pm | India VC: From rebound to returns but can discipline, exits…" at bounding box center [688, 626] width 384 height 61
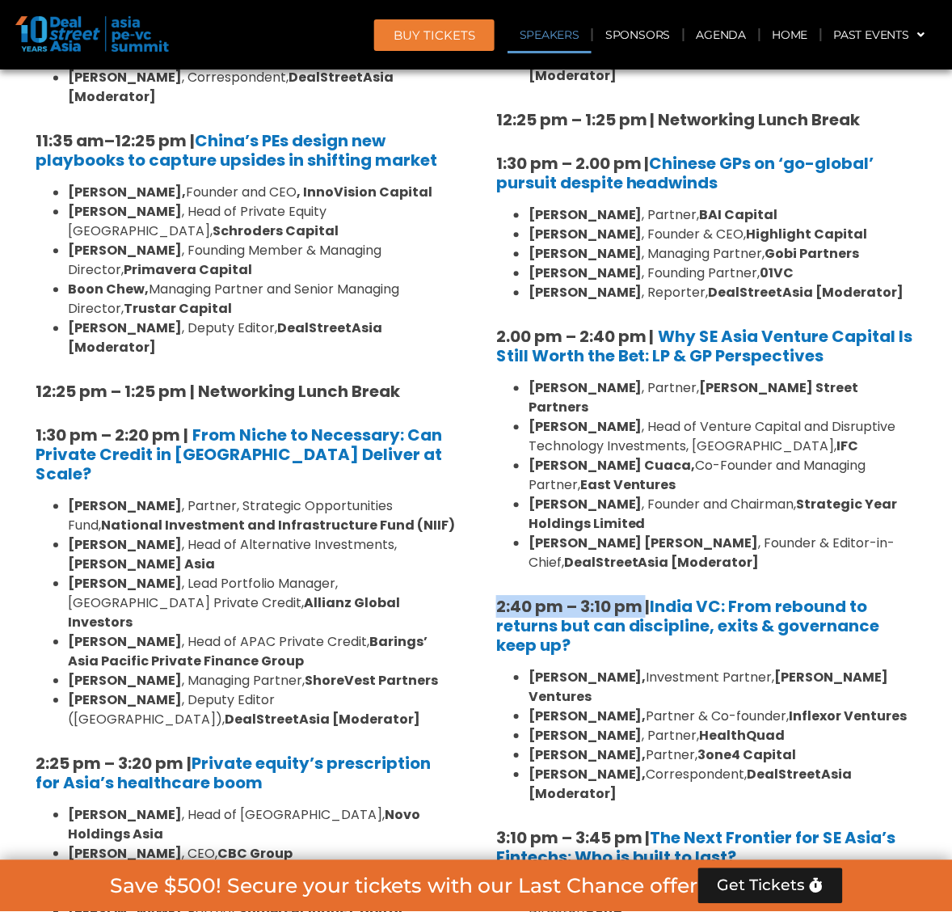
drag, startPoint x: 647, startPoint y: 547, endPoint x: 479, endPoint y: 546, distance: 168.1
click at [479, 546] on div "Venture Capital & Founders​ Summit Ballroom 1, [DATE] 8:00 am – 9:00 am | Regis…" at bounding box center [706, 582] width 461 height 2749
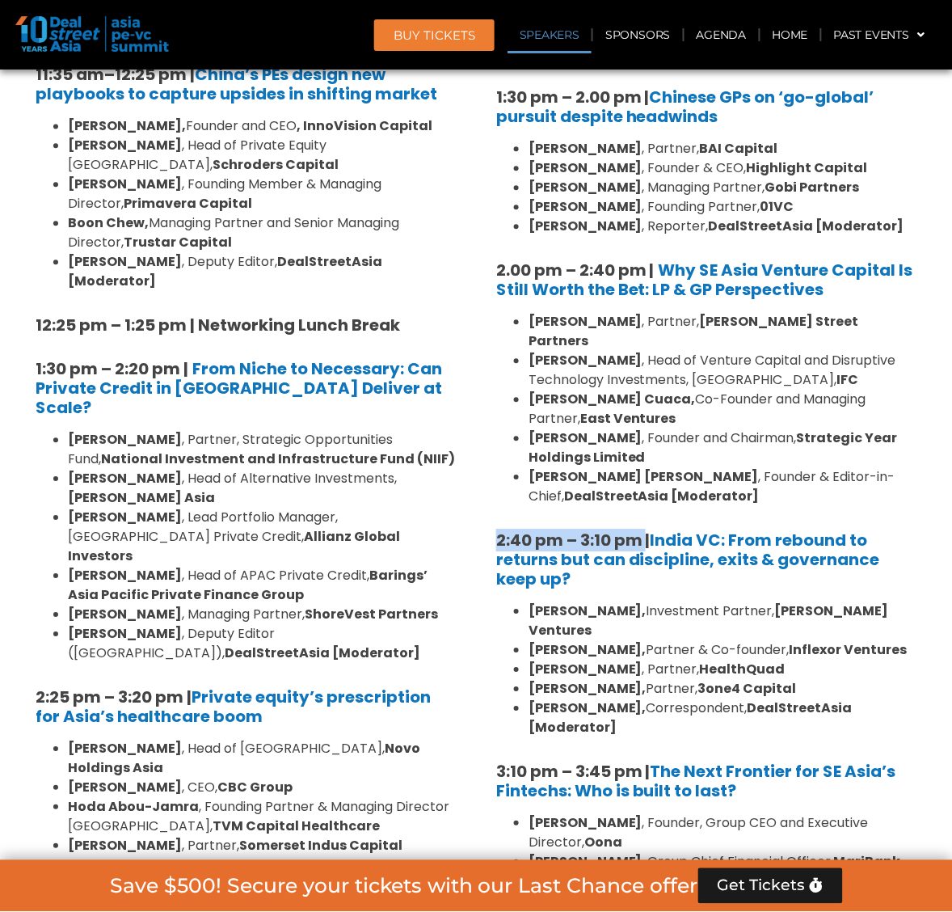
scroll to position [2057, 0]
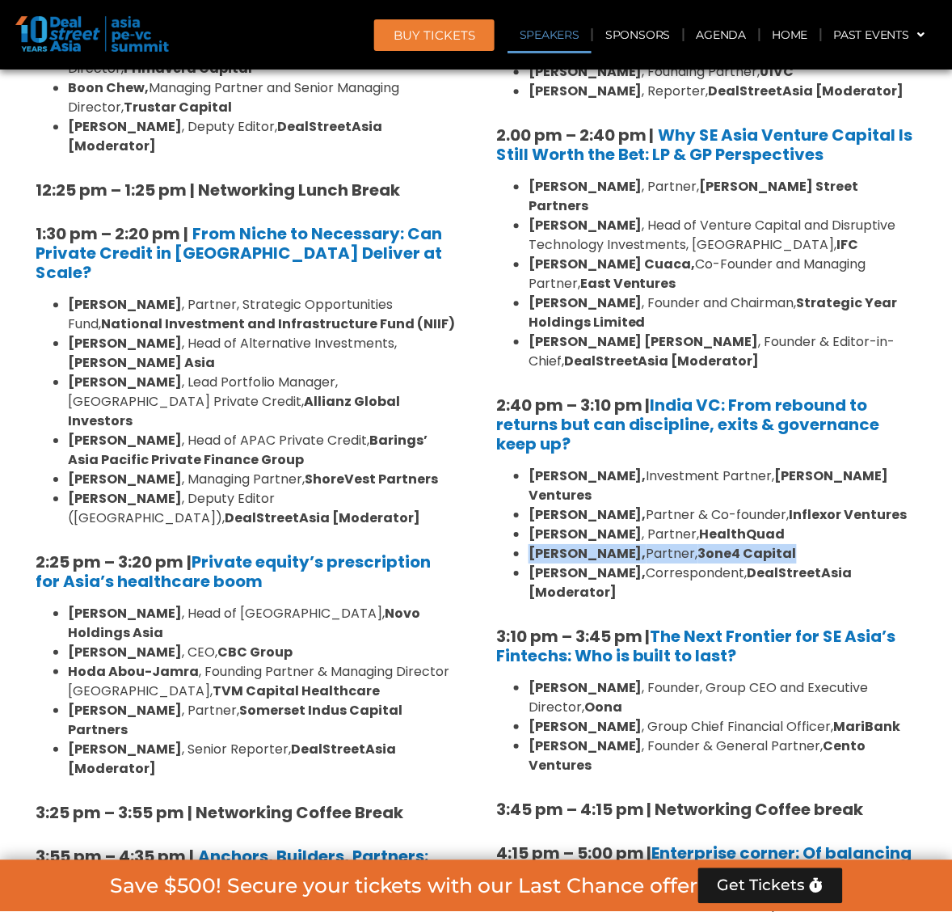
drag, startPoint x: 813, startPoint y: 473, endPoint x: 524, endPoint y: 482, distance: 289.5
click at [524, 482] on ul "[PERSON_NAME], Investment Partner, [PERSON_NAME] Ventures [PERSON_NAME], Partne…" at bounding box center [706, 534] width 420 height 136
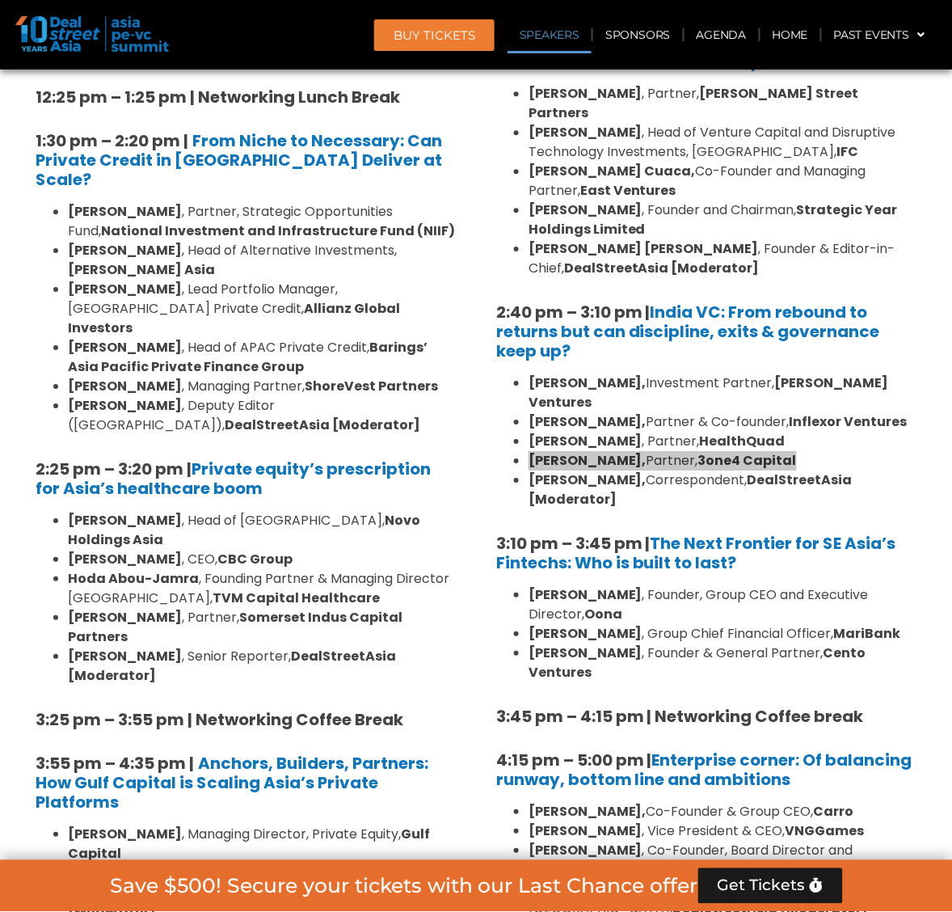
scroll to position [2158, 0]
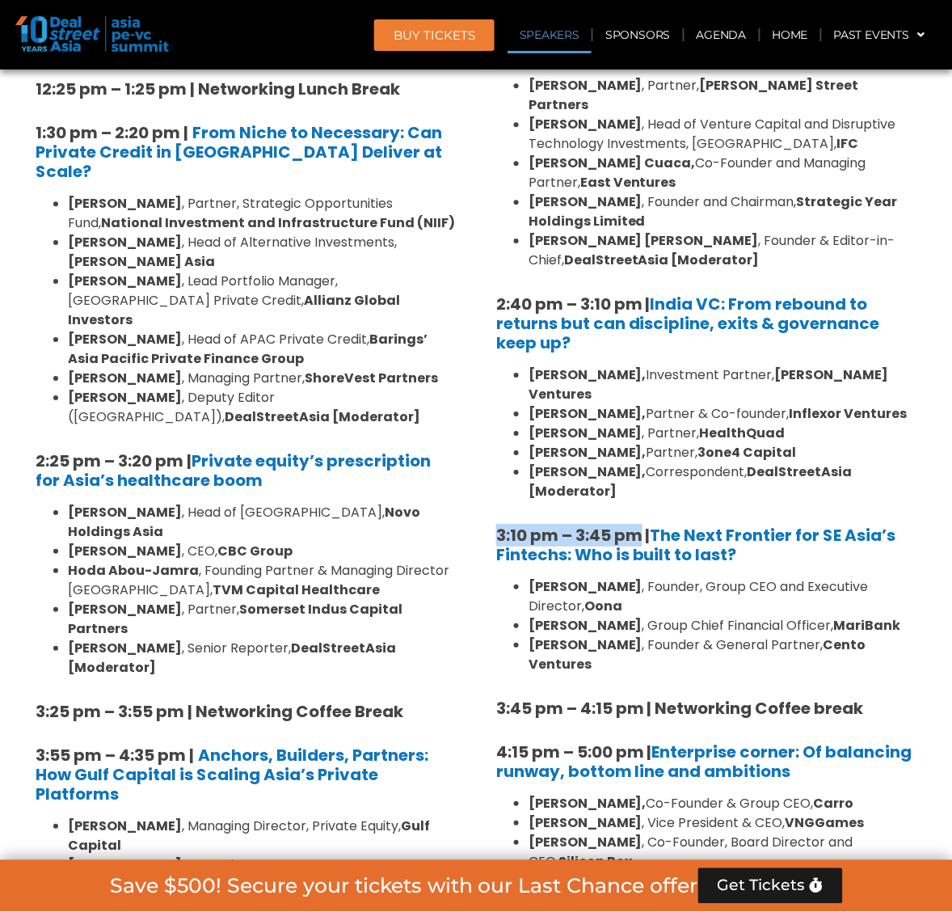
drag, startPoint x: 645, startPoint y: 453, endPoint x: 474, endPoint y: 447, distance: 171.4
click at [474, 447] on div "Private Equity & Investment Summit Ballroom 1, [DATE] 8:00 am – 9:00 am | Regis…" at bounding box center [475, 279] width 921 height 2749
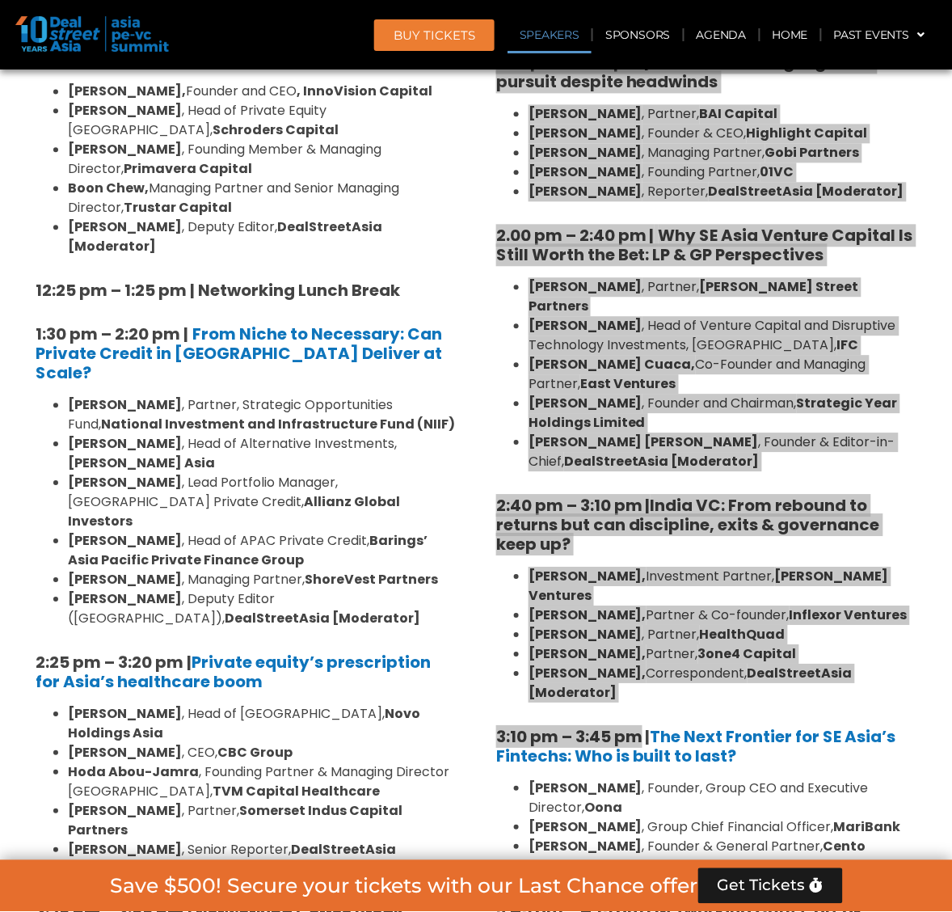
scroll to position [1956, 0]
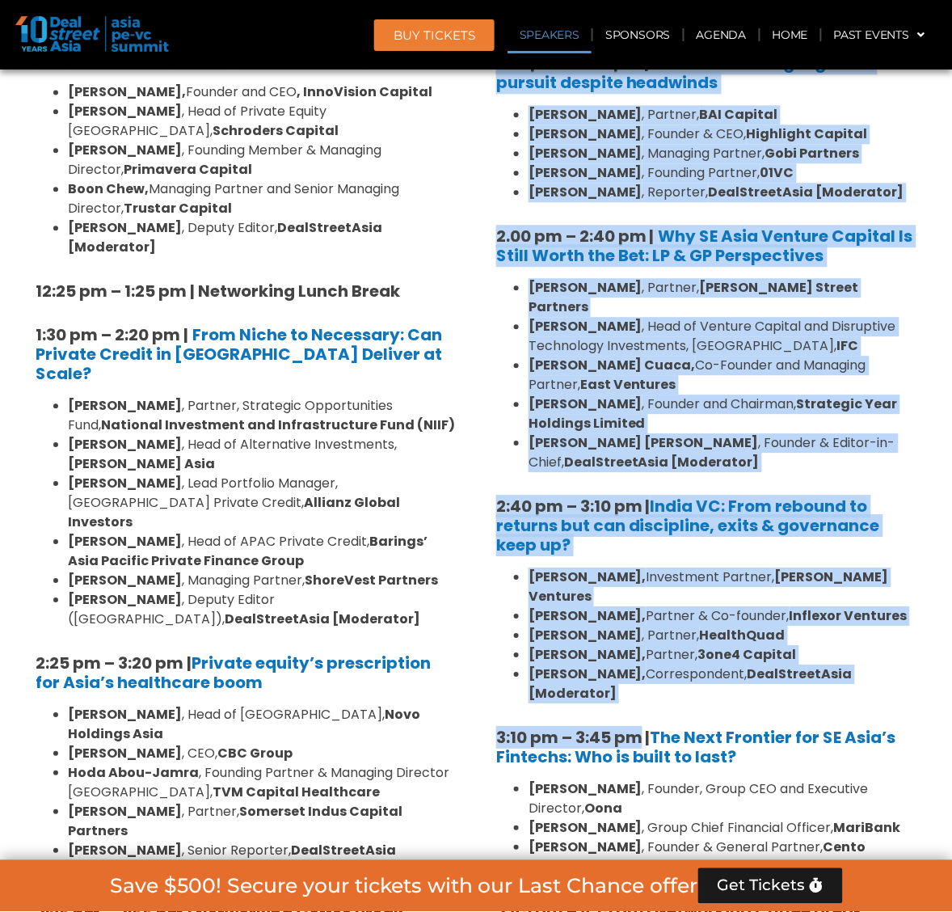
click at [655, 505] on div "8:00 am – 9:00 am | Registration & Networking Coffee 9:00 am – 9:15 am | Welcom…" at bounding box center [706, 211] width 420 height 1975
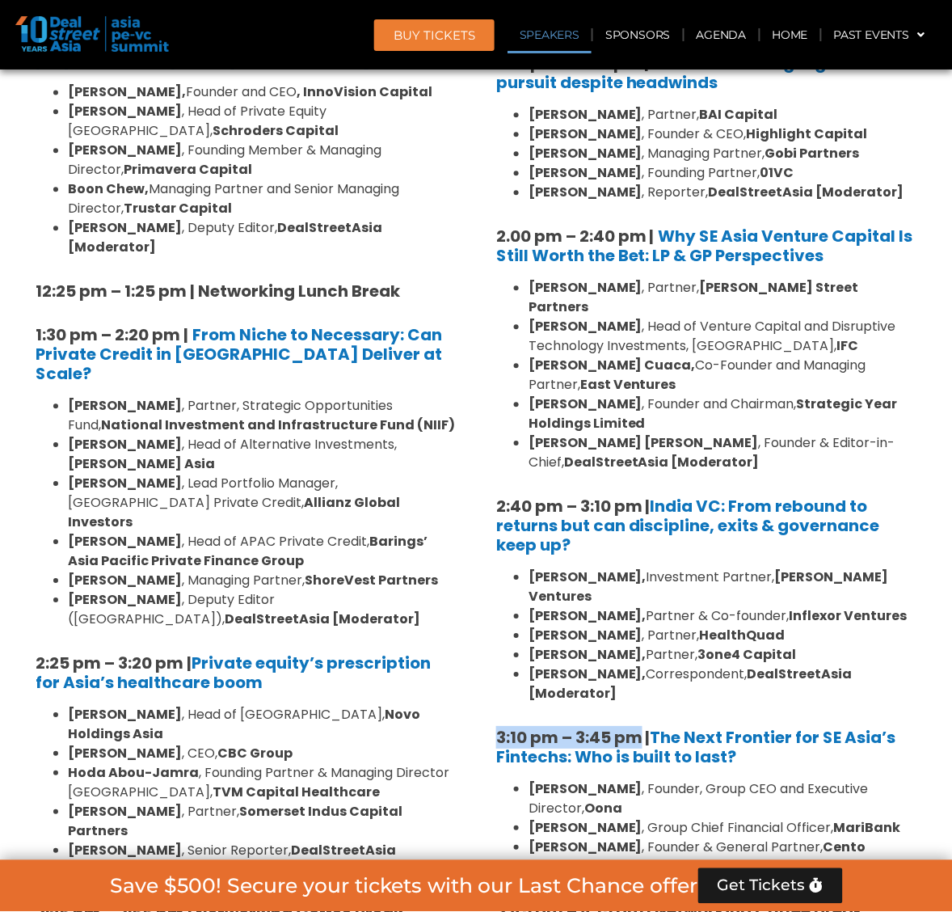
drag, startPoint x: 640, startPoint y: 648, endPoint x: 479, endPoint y: 647, distance: 160.8
click at [479, 647] on div "Venture Capital & Founders​ Summit Ballroom 1, [DATE] 8:00 am – 9:00 am | Regis…" at bounding box center [706, 481] width 461 height 2749
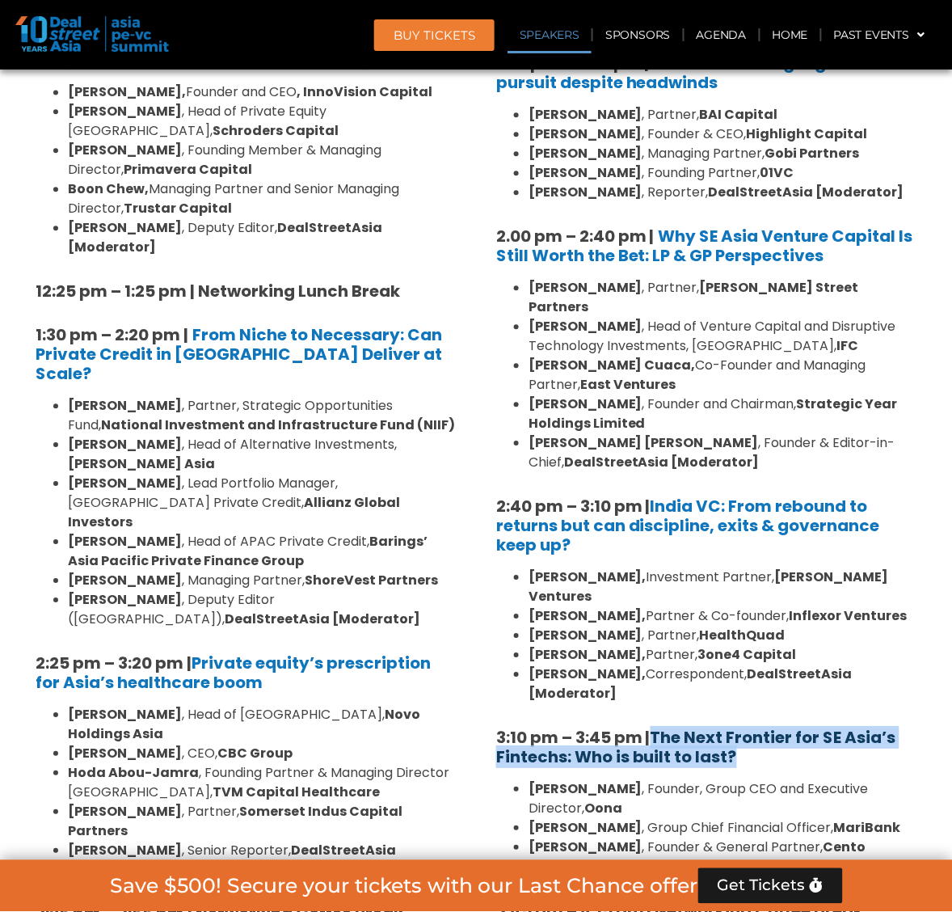
drag, startPoint x: 760, startPoint y: 672, endPoint x: 660, endPoint y: 663, distance: 99.9
click at [659, 727] on h5 "3:10 pm – 3:45 pm | The Next Frontier for SE Asia’s Fintechs: Who is built to l…" at bounding box center [706, 746] width 420 height 39
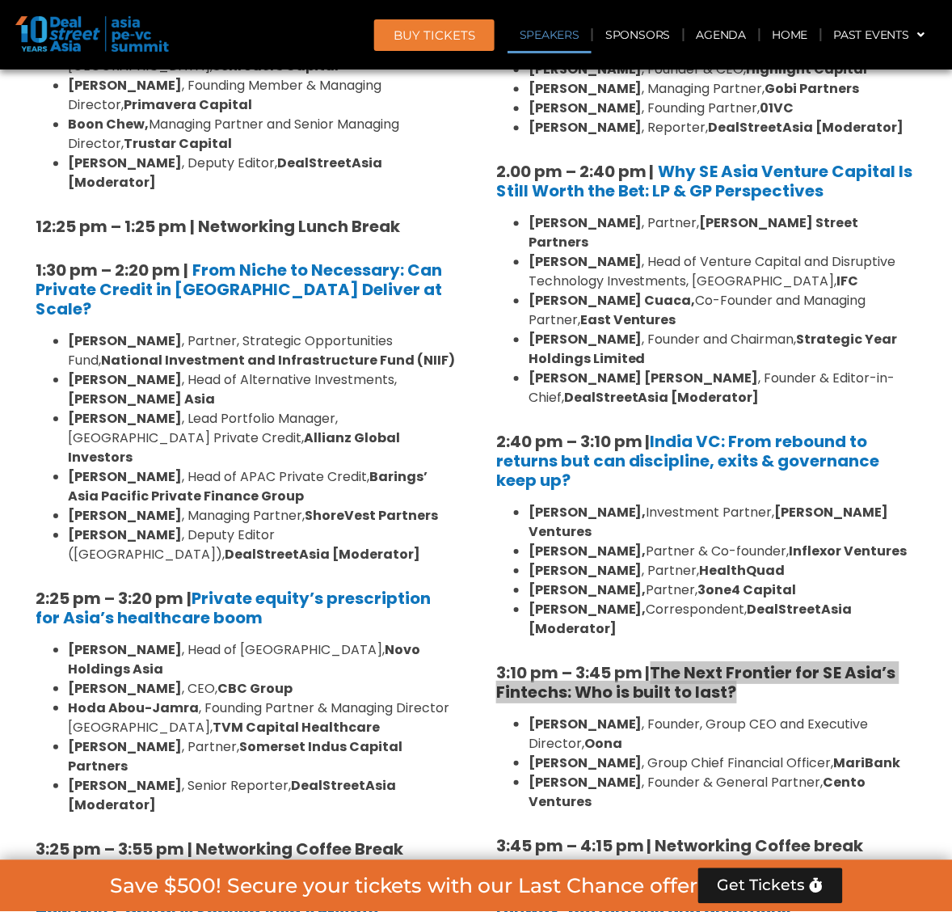
scroll to position [2057, 0]
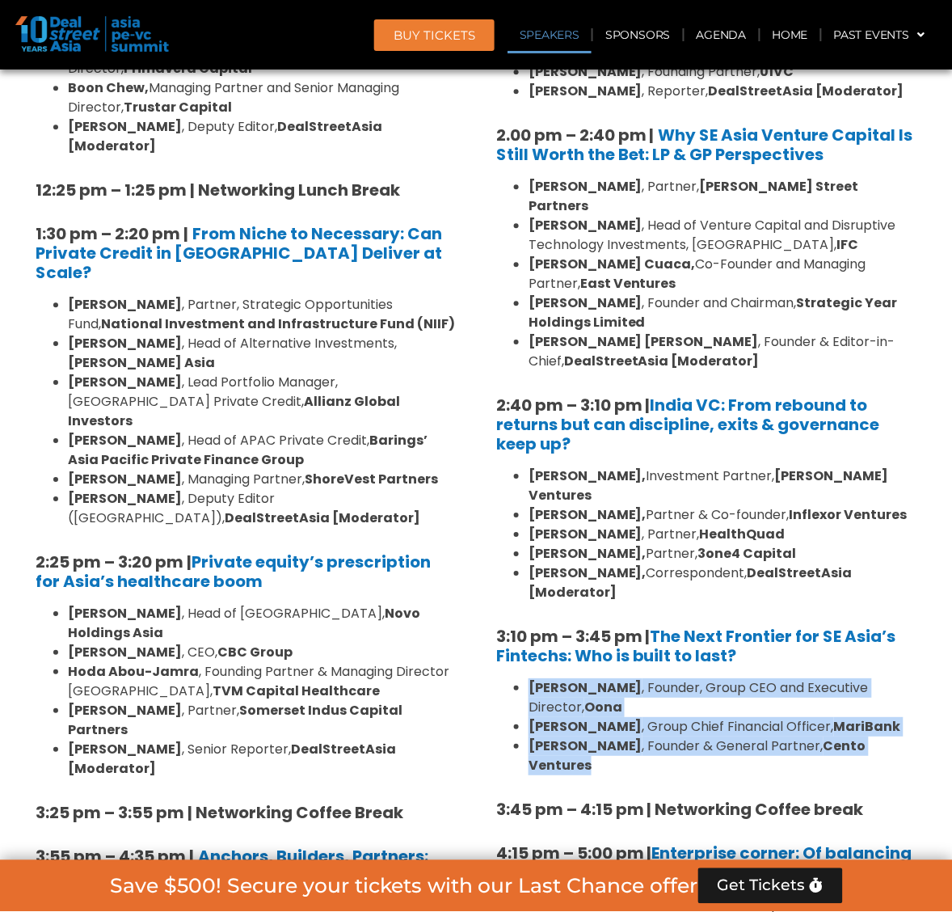
drag, startPoint x: 918, startPoint y: 665, endPoint x: 521, endPoint y: 609, distance: 400.8
click at [521, 609] on div "8:00 am – 9:00 am | Registration & Networking Coffee 9:00 am – 9:15 am | Welcom…" at bounding box center [706, 105] width 444 height 2037
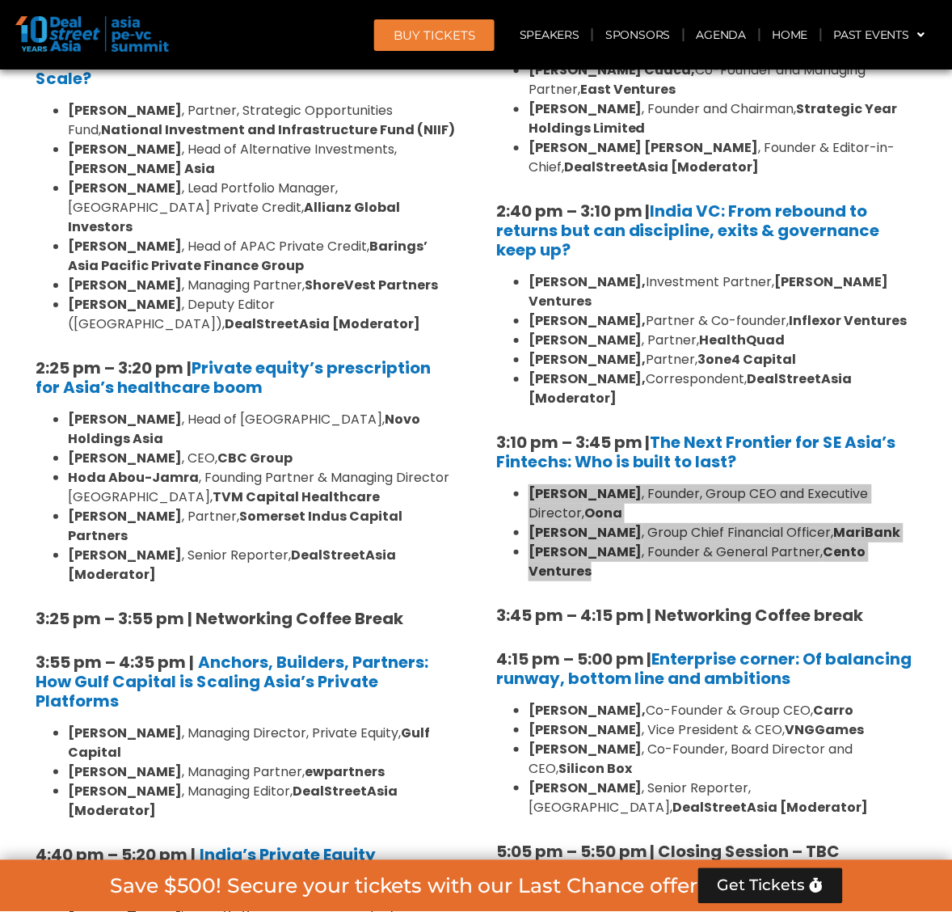
scroll to position [2259, 0]
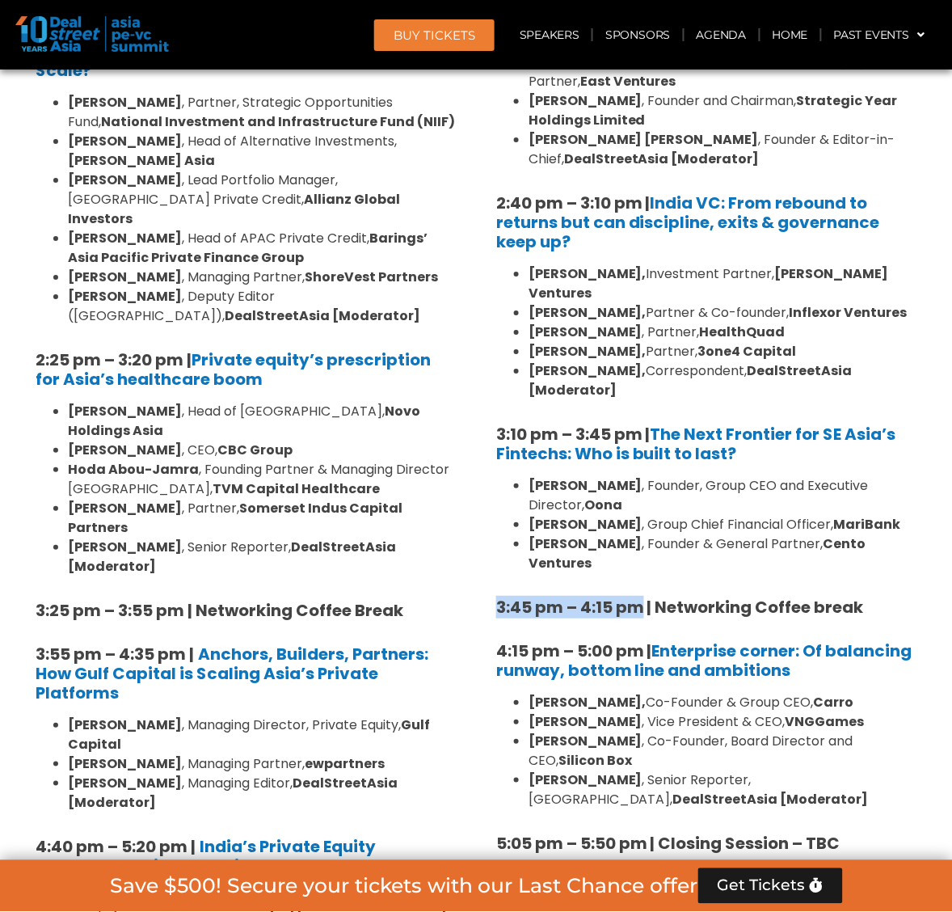
drag, startPoint x: 641, startPoint y: 507, endPoint x: 483, endPoint y: 505, distance: 157.6
drag, startPoint x: 659, startPoint y: 507, endPoint x: 875, endPoint y: 499, distance: 216.7
click at [875, 597] on h5 "3:45 pm – 4:15 pm | Networking Coffee break" at bounding box center [706, 606] width 420 height 19
drag, startPoint x: 478, startPoint y: 555, endPoint x: 642, endPoint y: 551, distance: 164.1
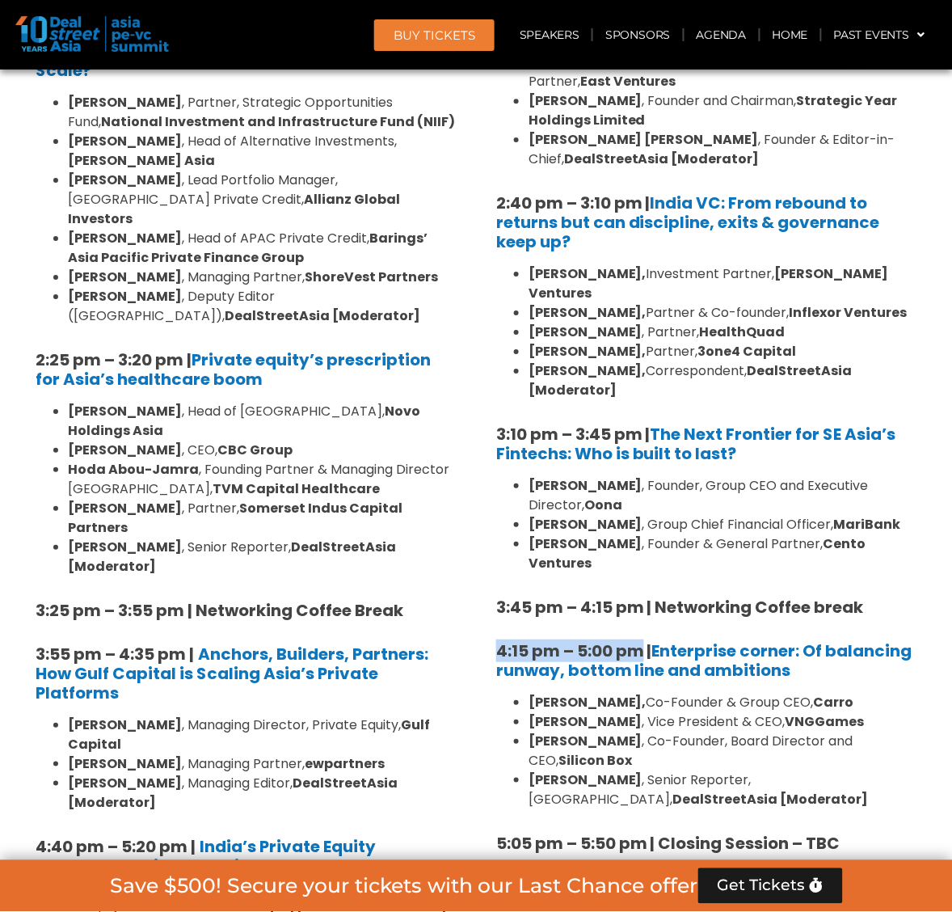
click at [642, 551] on div "Venture Capital & Founders​ Summit Ballroom 1, [DATE] 8:00 am – 9:00 am | Regis…" at bounding box center [706, 178] width 461 height 2749
drag, startPoint x: 819, startPoint y: 574, endPoint x: 660, endPoint y: 550, distance: 160.1
click at [659, 641] on h5 "4:15 pm – 5:00 pm | Enterprise corner: Of balancing runway, bottom line and amb…" at bounding box center [706, 660] width 420 height 39
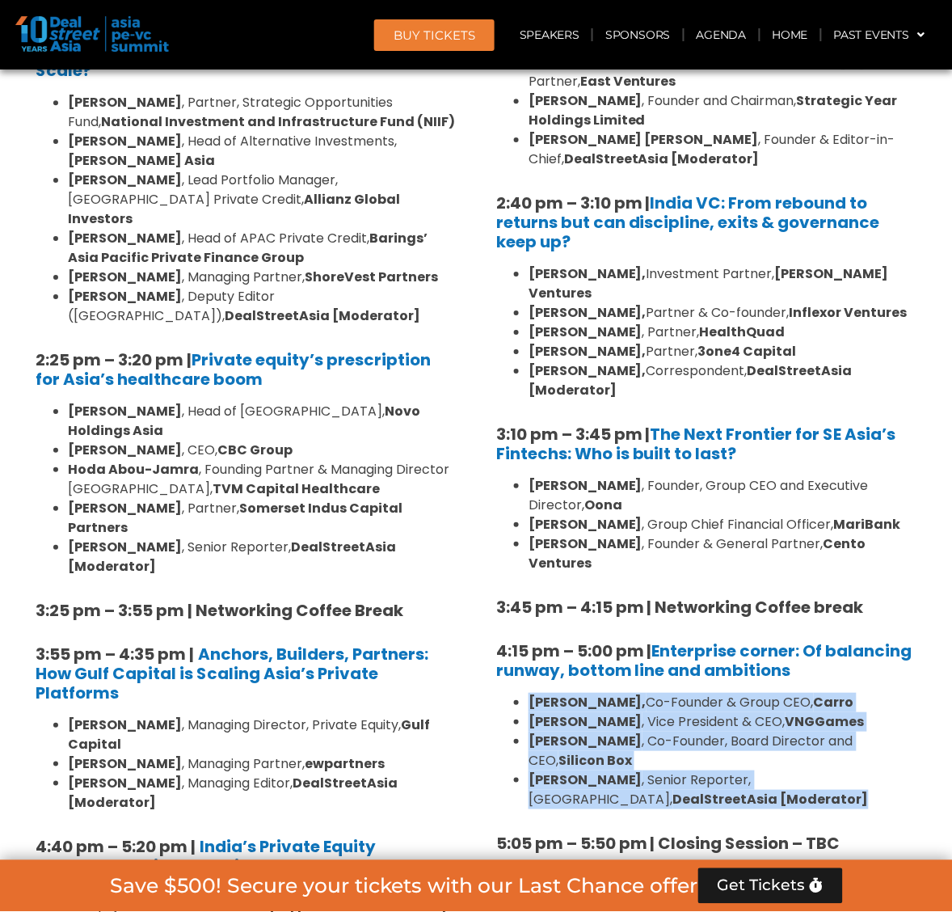
drag, startPoint x: 758, startPoint y: 685, endPoint x: 520, endPoint y: 609, distance: 250.2
click at [520, 693] on ul "[PERSON_NAME], Co-Founder & Group CEO, [PERSON_NAME] , Vice President & CEO, VN…" at bounding box center [706, 751] width 420 height 116
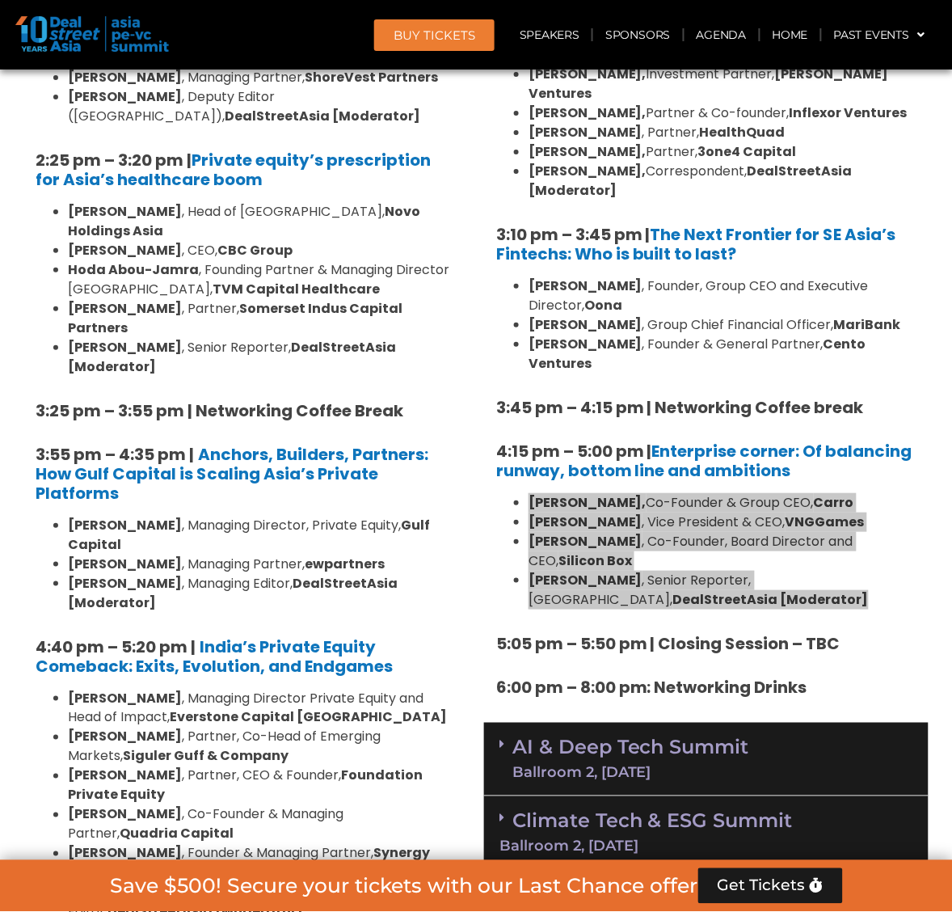
scroll to position [2461, 0]
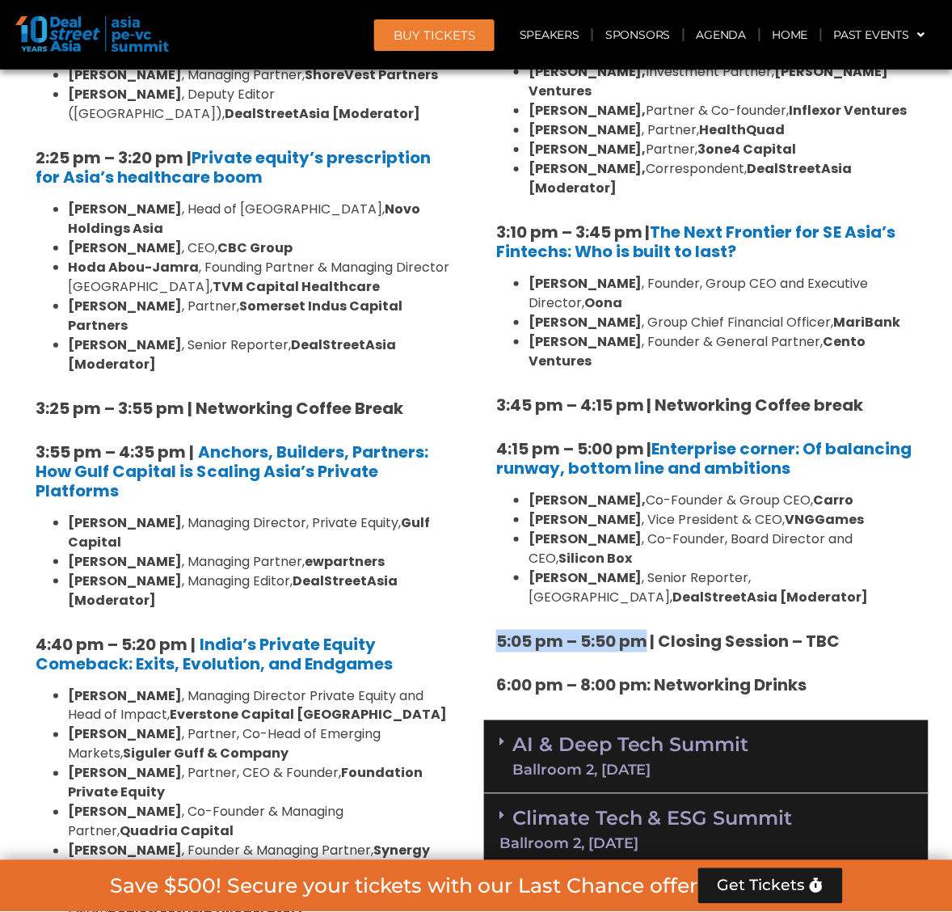
drag, startPoint x: 495, startPoint y: 523, endPoint x: 647, endPoint y: 528, distance: 151.2
click at [647, 630] on strong "5:05 pm – 5:50 pm | Closing Session – TBC" at bounding box center [668, 641] width 344 height 23
drag, startPoint x: 667, startPoint y: 524, endPoint x: 793, endPoint y: 530, distance: 126.2
click at [793, 630] on strong "5:05 pm – 5:50 pm | Closing Session – TBC" at bounding box center [668, 641] width 344 height 23
drag, startPoint x: 495, startPoint y: 570, endPoint x: 641, endPoint y: 575, distance: 146.4
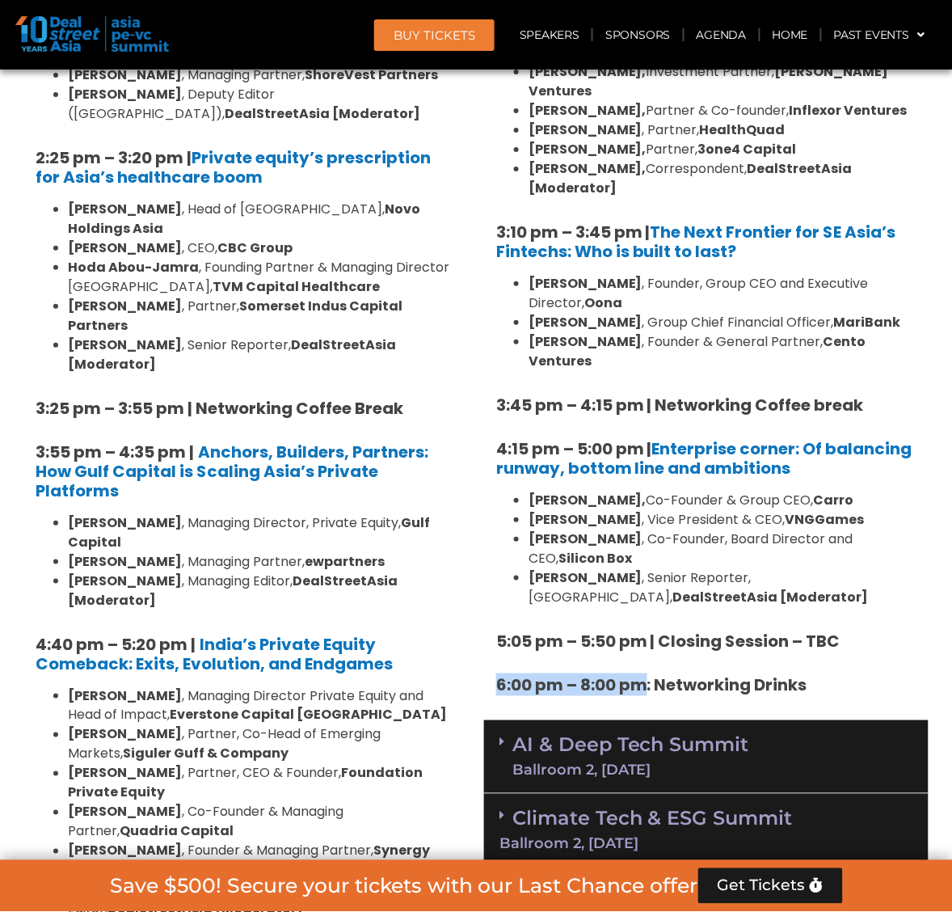
drag, startPoint x: 818, startPoint y: 559, endPoint x: 660, endPoint y: 563, distance: 157.6
click at [660, 675] on h5 "6:00 pm – 8:00 pm: Networking Drinks" at bounding box center [706, 684] width 420 height 19
click at [809, 510] on strong "VNGGames" at bounding box center [825, 519] width 79 height 19
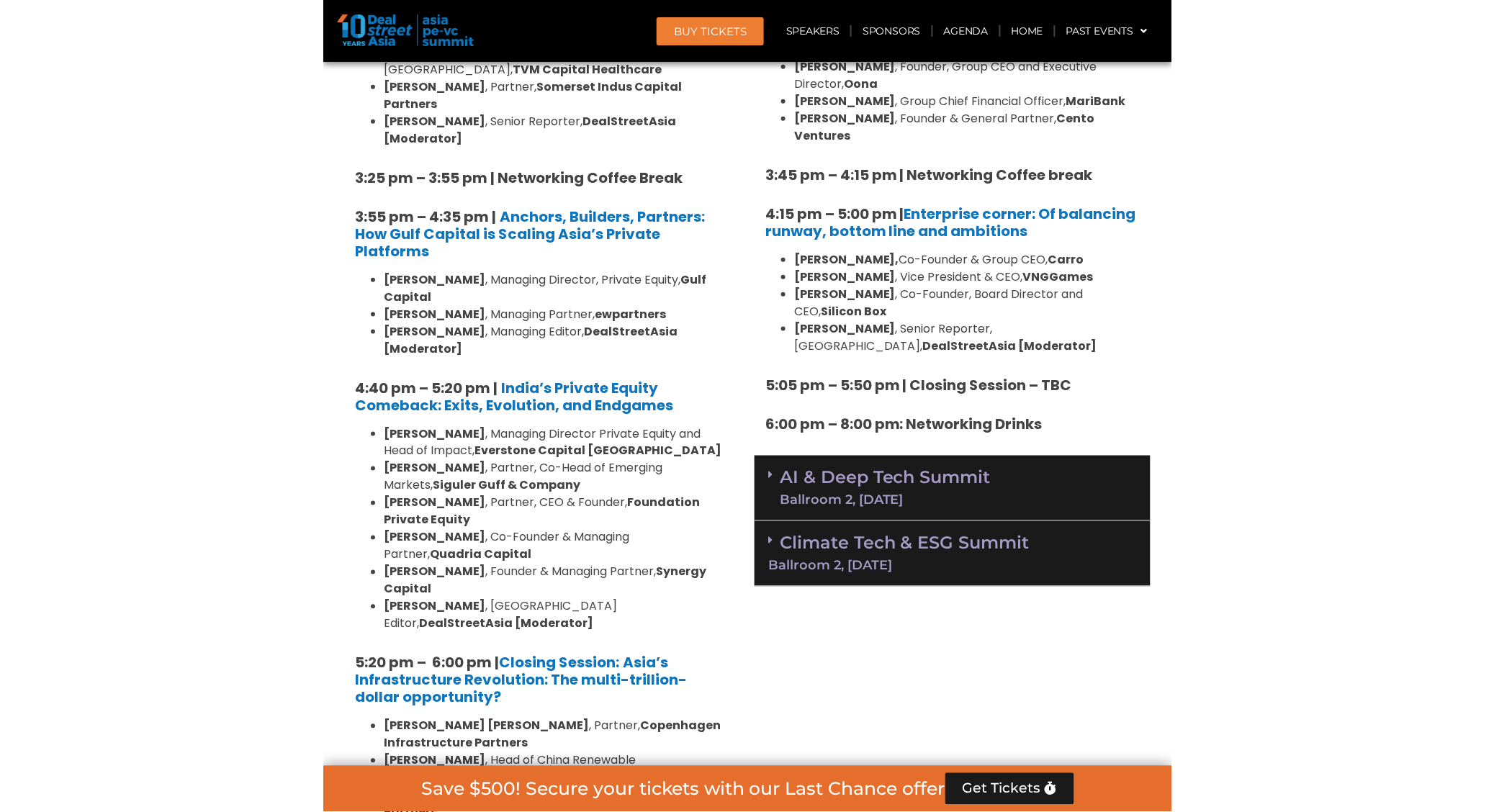
scroll to position [2371, 0]
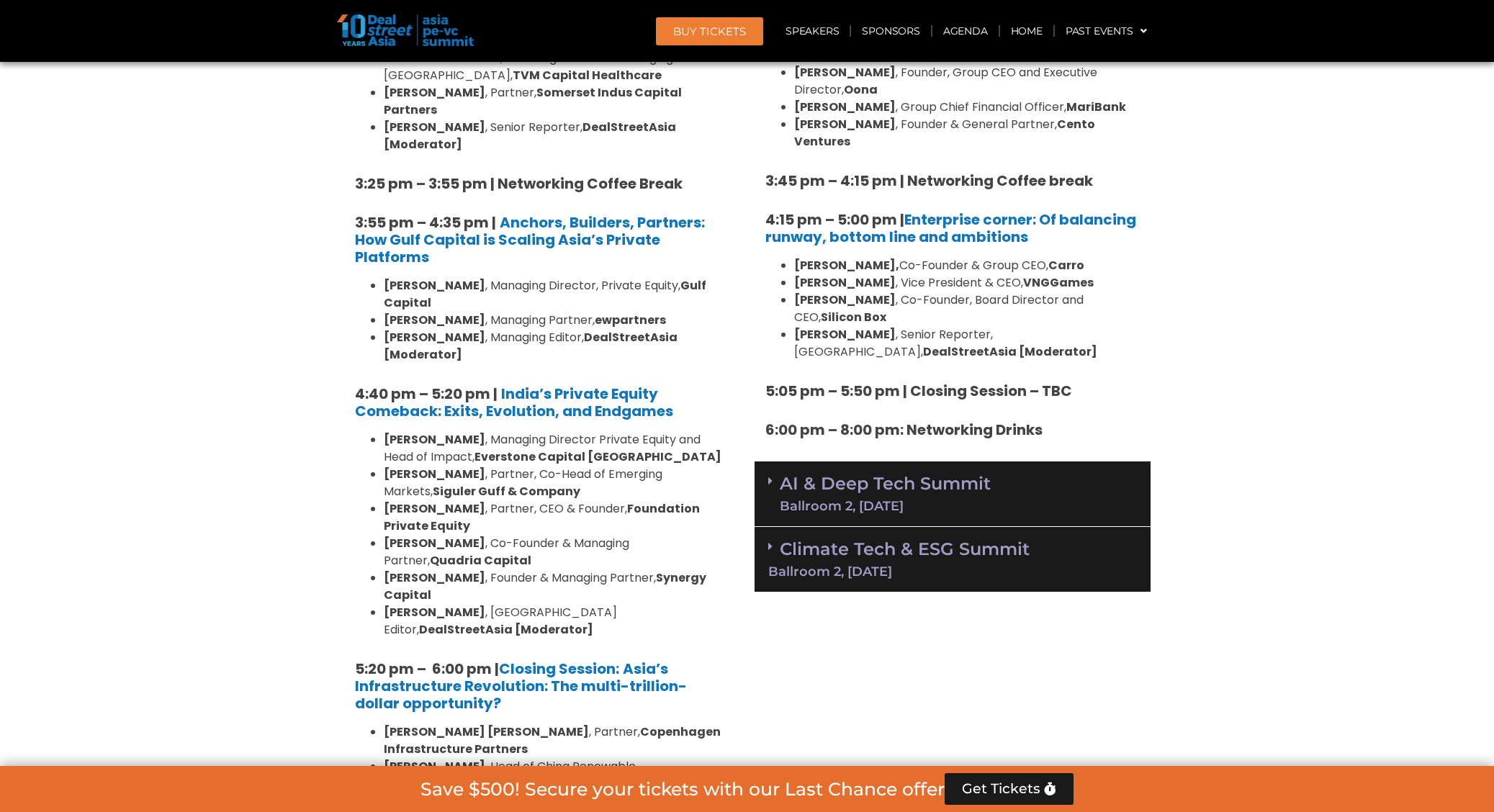
drag, startPoint x: 1449, startPoint y: 558, endPoint x: 1374, endPoint y: 530, distance: 80.1
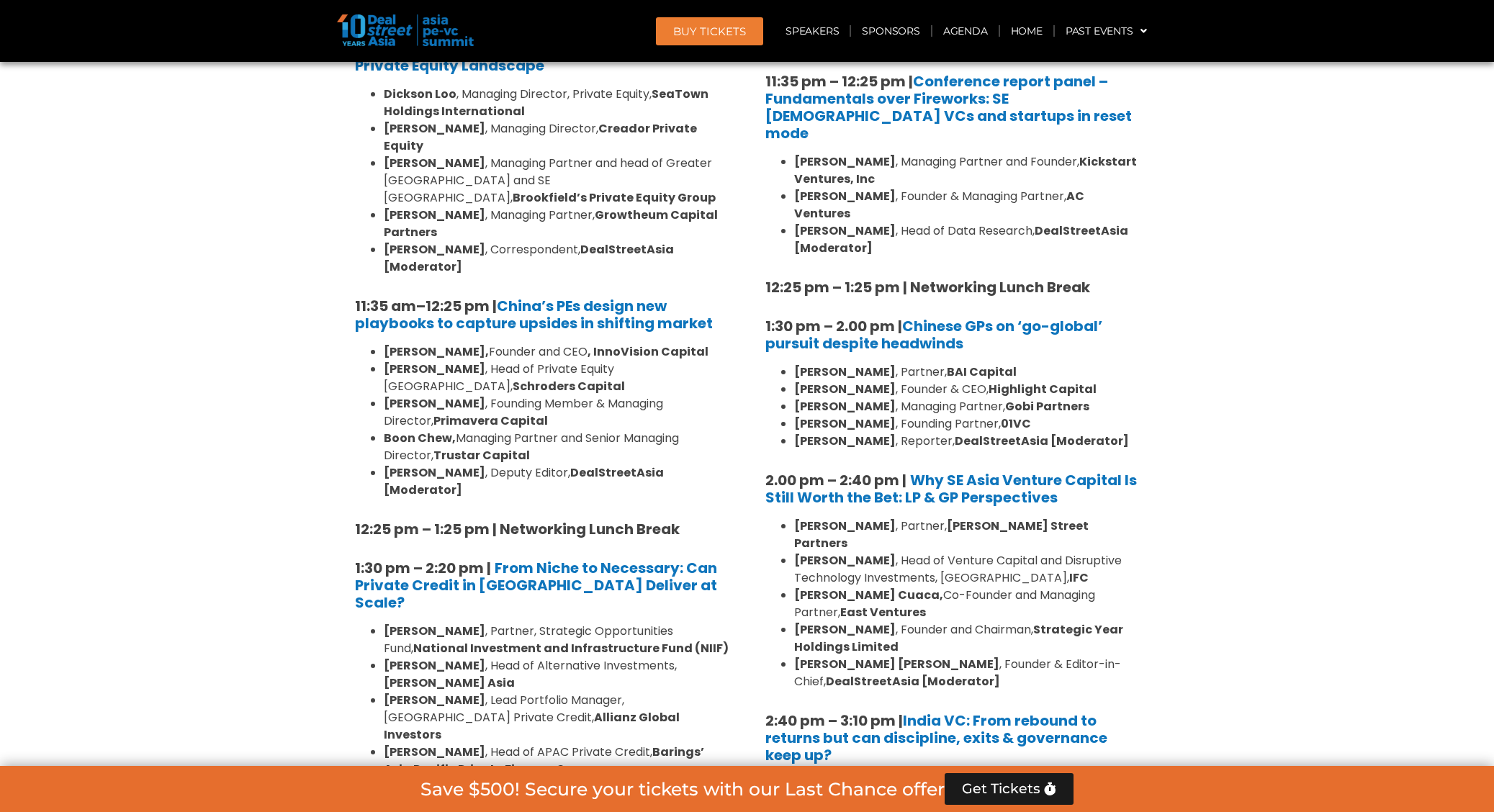
scroll to position [1112, 0]
